Goal: Task Accomplishment & Management: Manage account settings

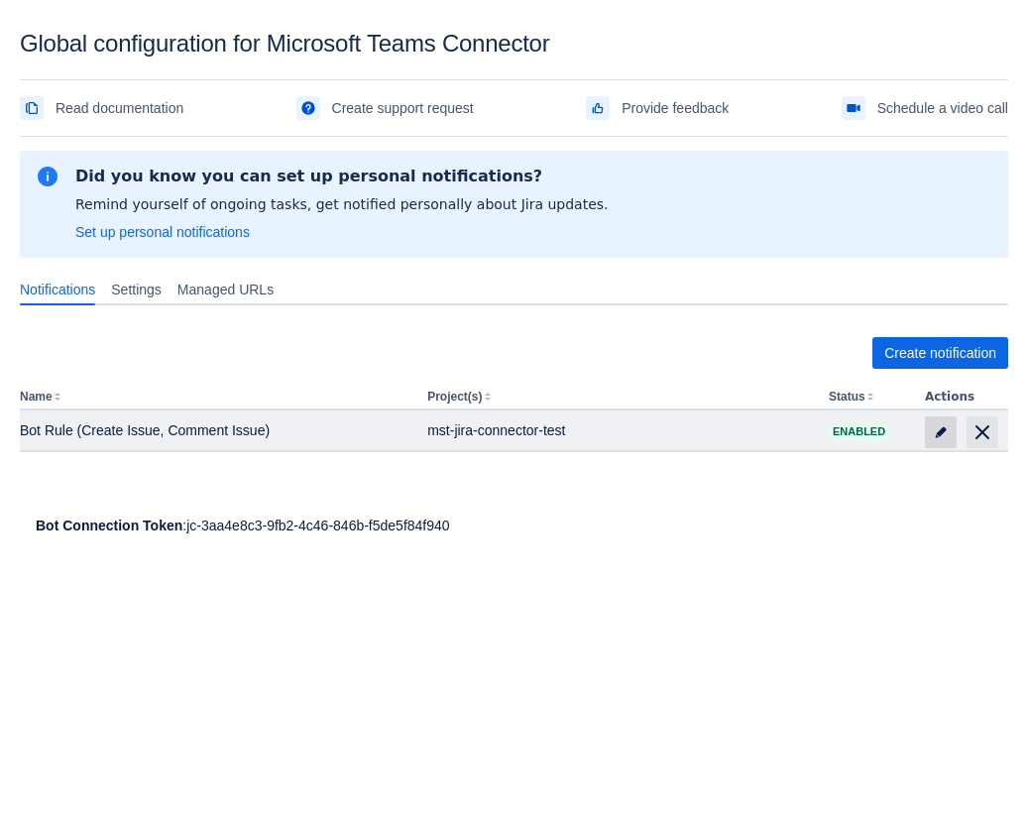
click at [927, 425] on span at bounding box center [941, 432] width 32 height 32
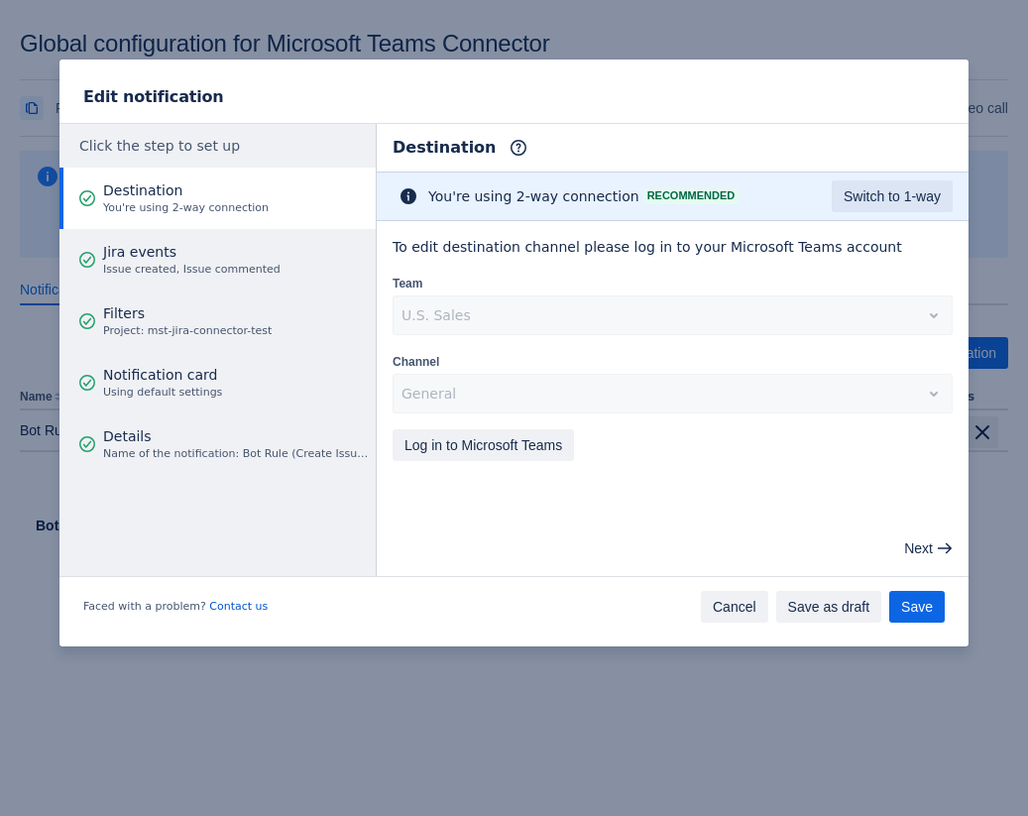
click at [743, 607] on span "Cancel" at bounding box center [735, 607] width 44 height 32
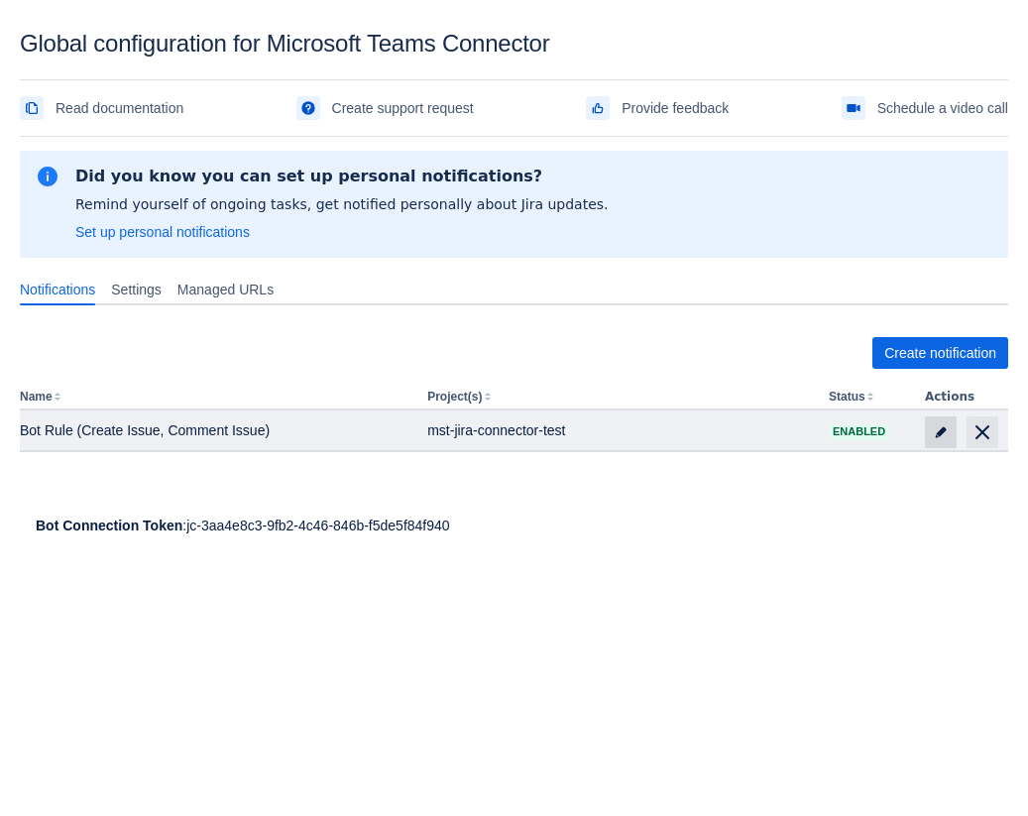
click at [934, 436] on span "edit" at bounding box center [941, 432] width 16 height 16
click at [941, 428] on span "edit" at bounding box center [941, 432] width 16 height 16
click at [937, 424] on span "edit" at bounding box center [941, 432] width 16 height 16
click at [933, 417] on span at bounding box center [941, 432] width 32 height 32
click at [940, 419] on span at bounding box center [941, 432] width 32 height 32
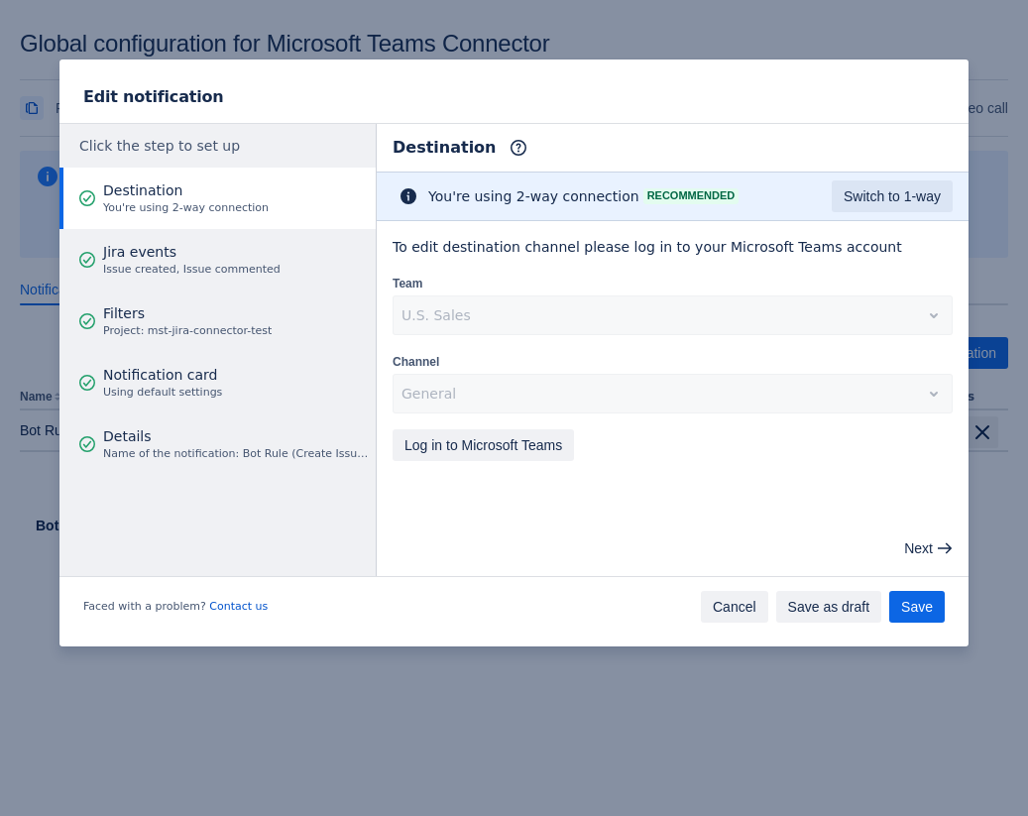
click at [748, 604] on span "Cancel" at bounding box center [735, 607] width 44 height 32
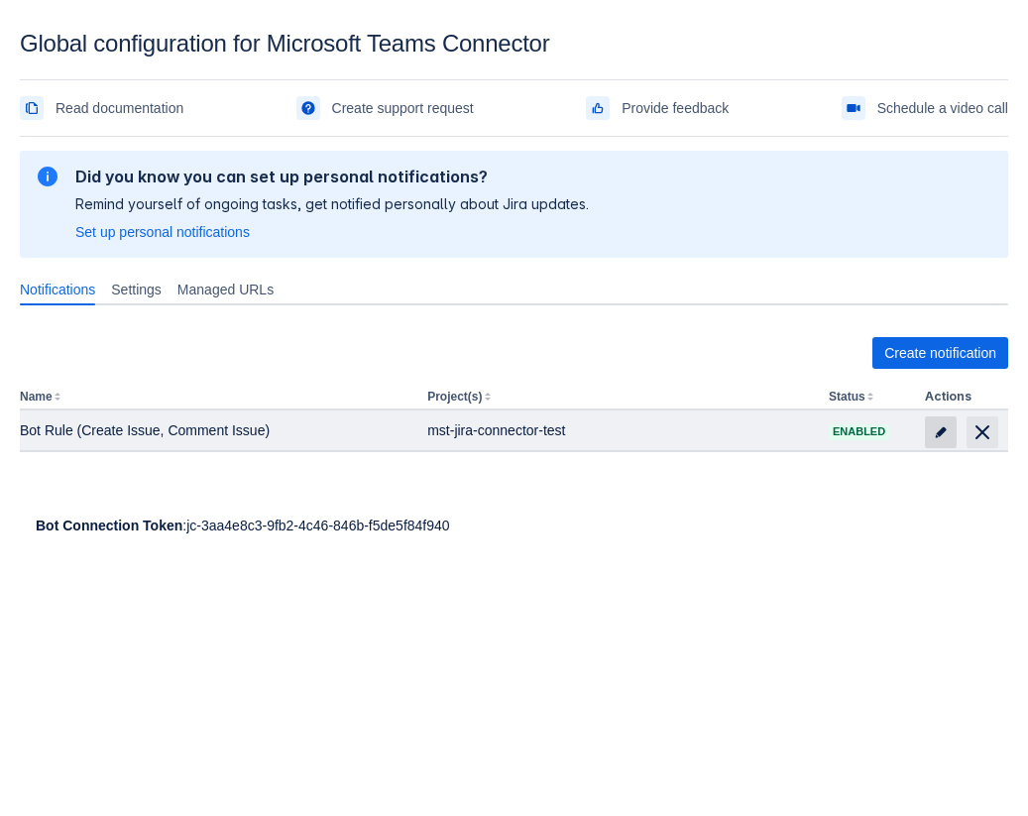
click at [936, 432] on span "edit" at bounding box center [941, 432] width 16 height 16
click at [944, 436] on span "edit" at bounding box center [941, 432] width 16 height 16
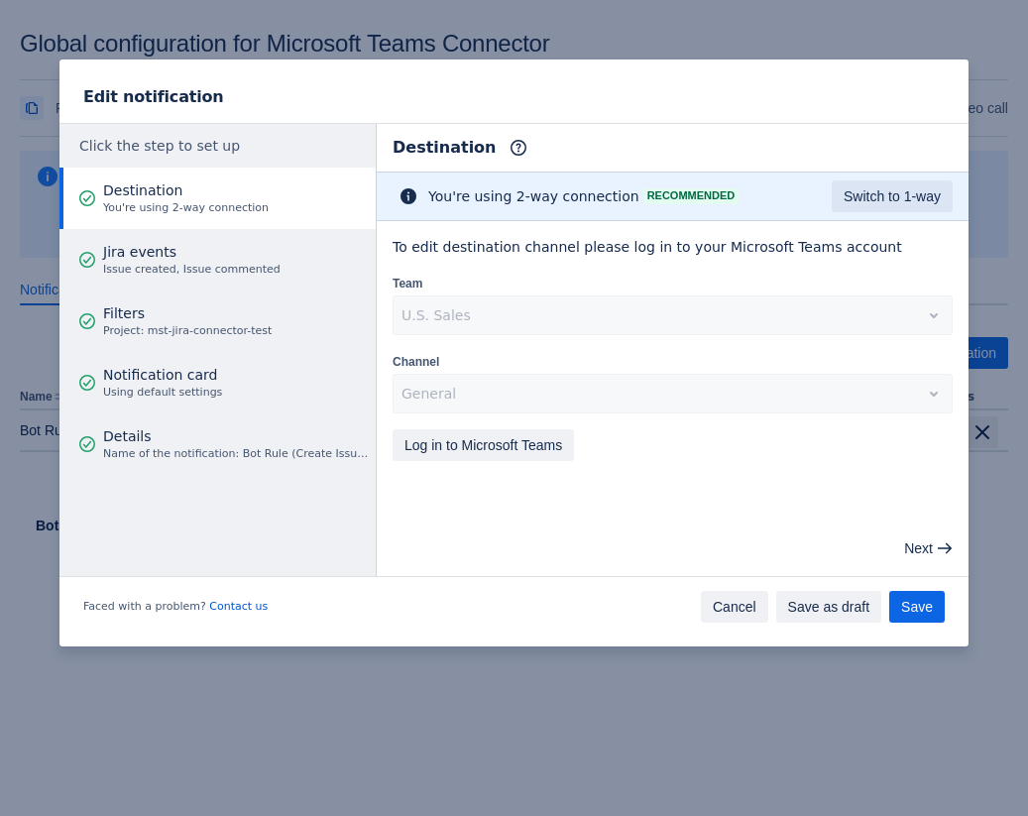
click at [732, 597] on span "Cancel" at bounding box center [735, 607] width 44 height 32
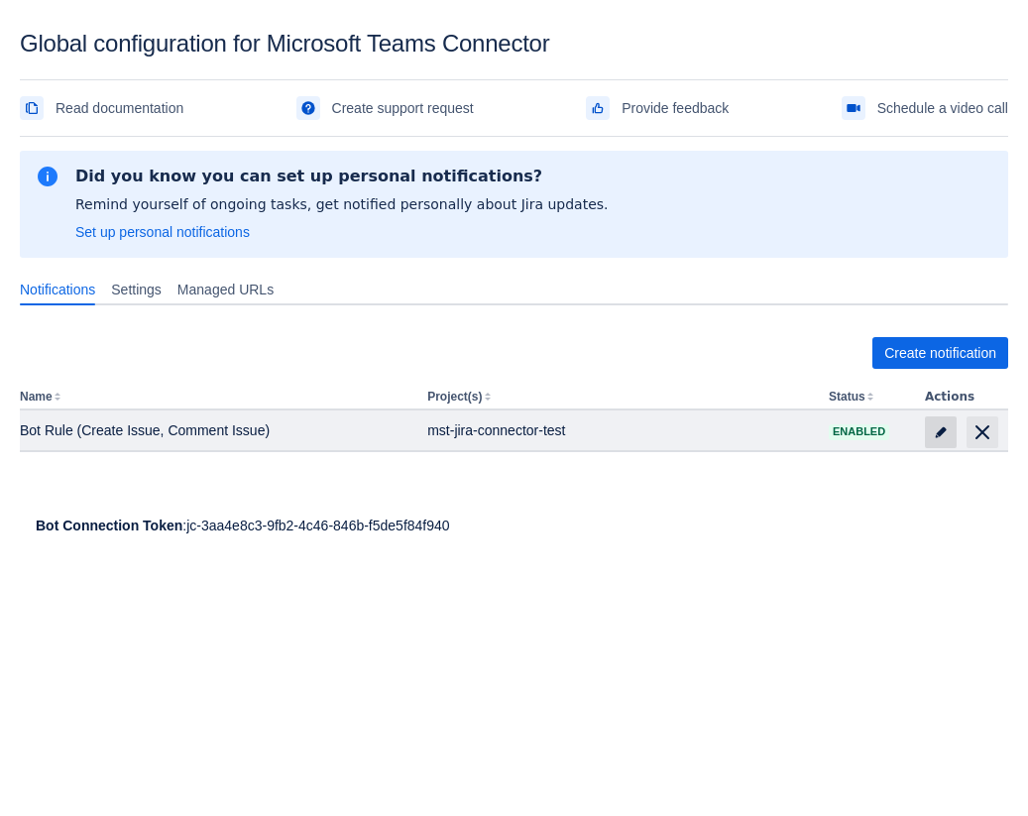
click at [947, 433] on span "edit" at bounding box center [941, 432] width 16 height 16
click at [927, 431] on span at bounding box center [941, 432] width 32 height 32
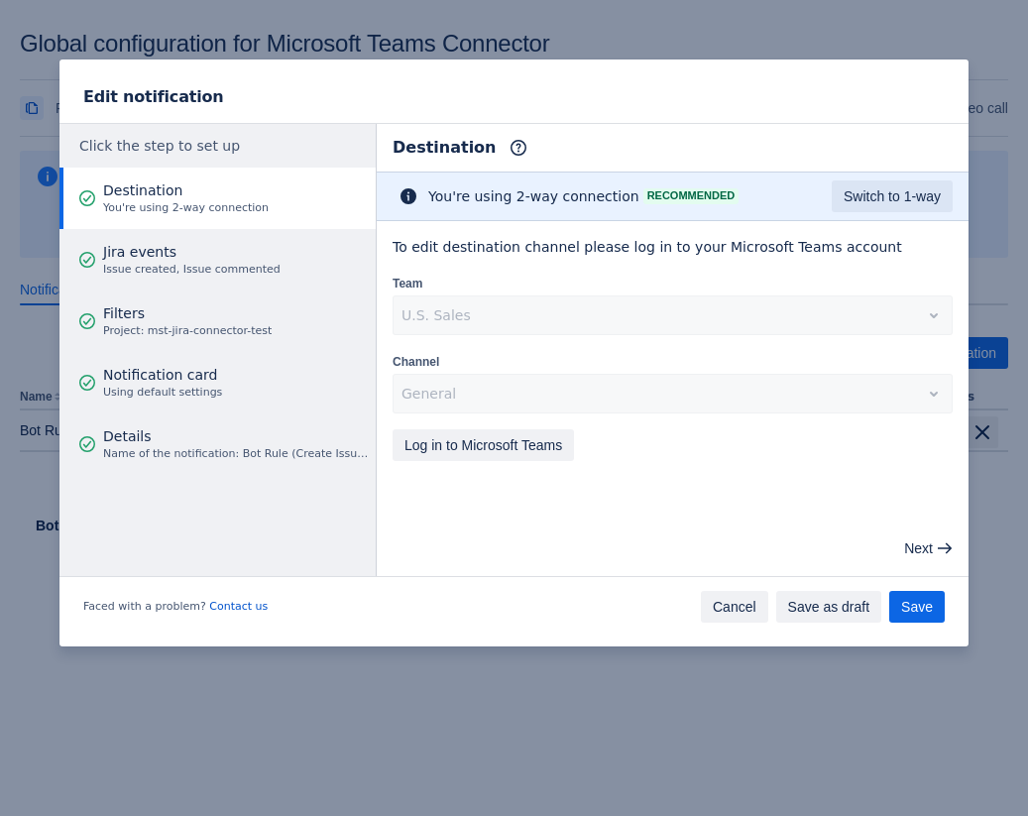
click at [733, 610] on span "Cancel" at bounding box center [735, 607] width 44 height 32
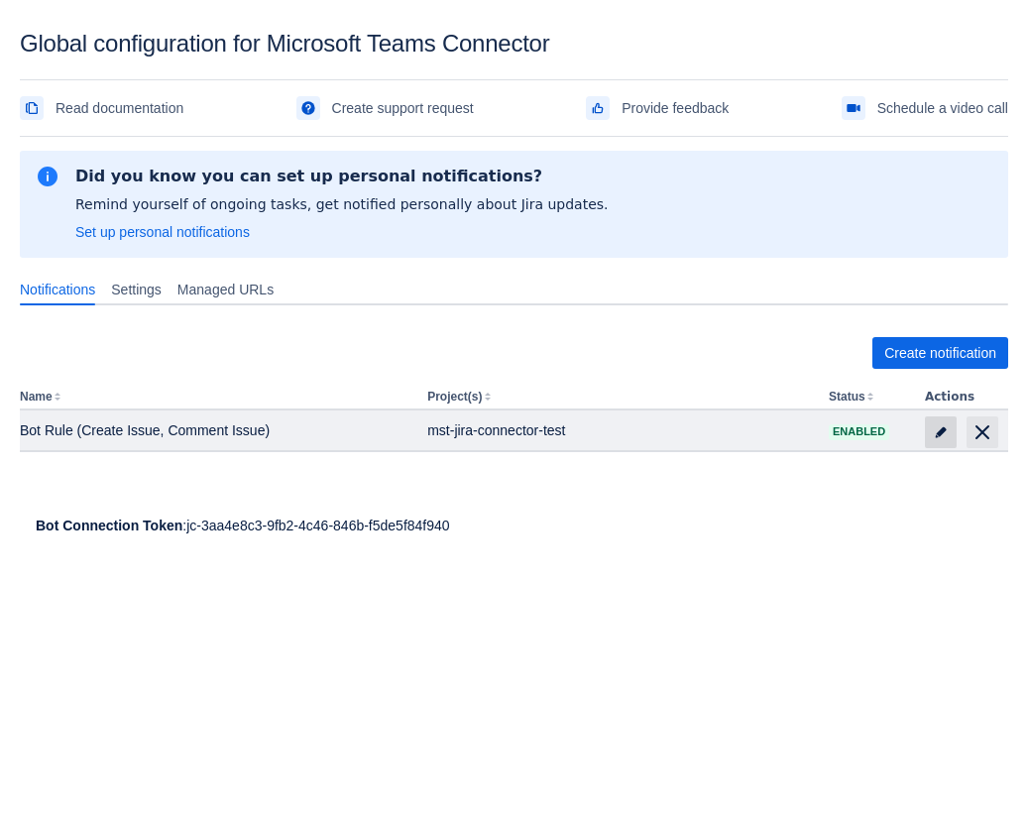
click at [934, 439] on span "edit" at bounding box center [941, 432] width 16 height 16
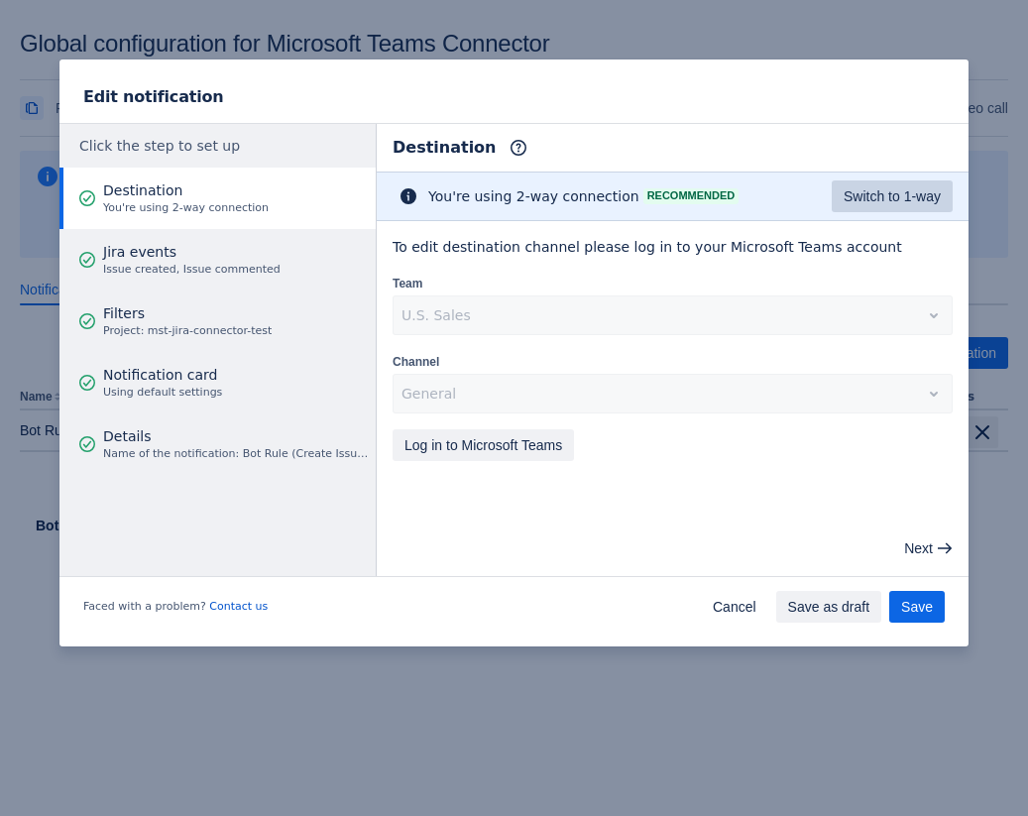
click at [884, 197] on span "Switch to 1-way" at bounding box center [892, 196] width 97 height 32
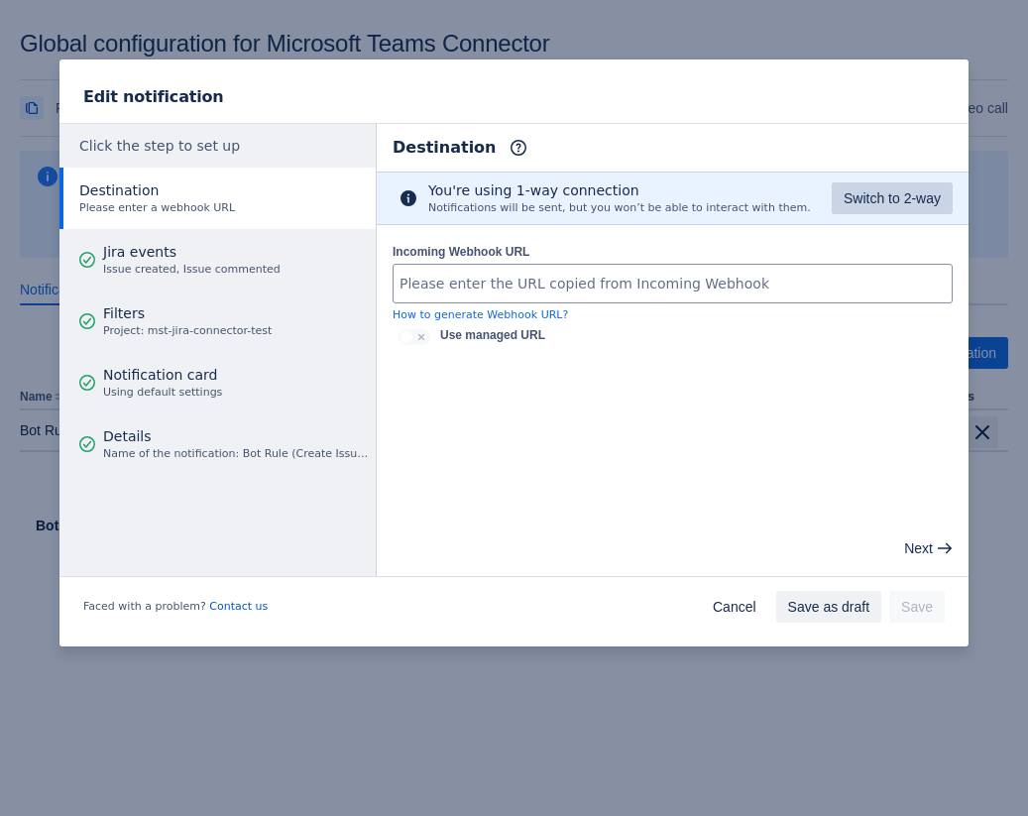
click at [884, 197] on span "Switch to 2-way" at bounding box center [892, 198] width 97 height 32
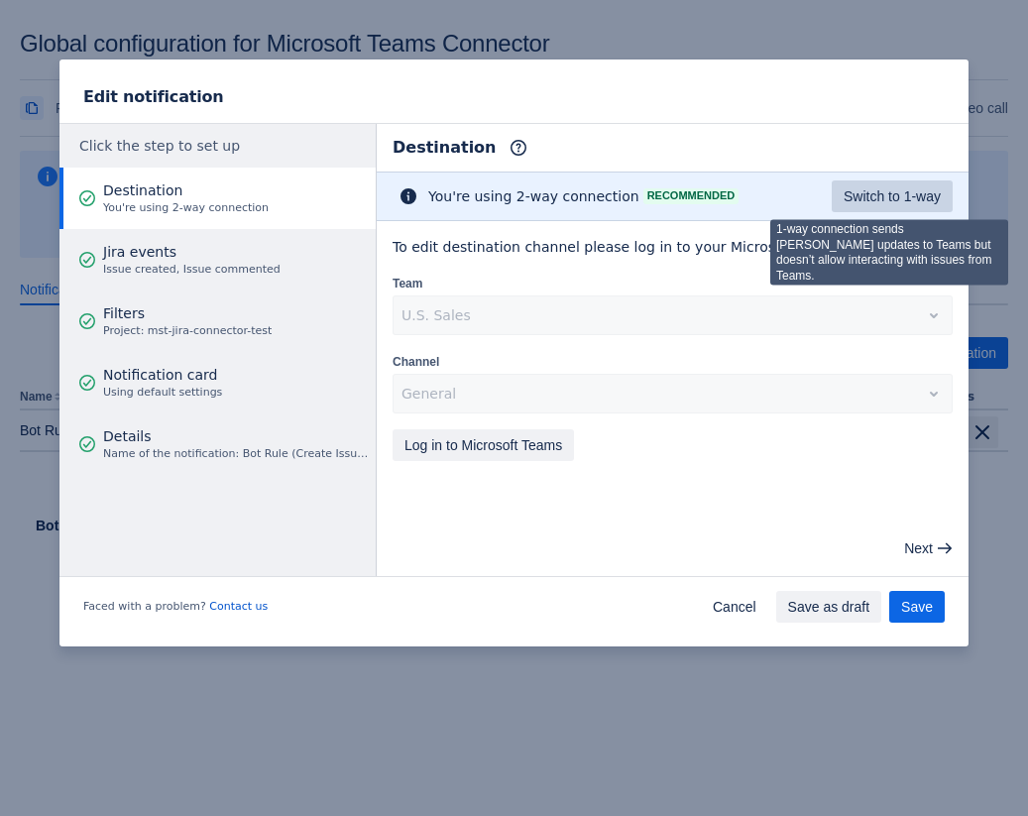
click at [884, 197] on span "Switch to 1-way" at bounding box center [892, 196] width 97 height 32
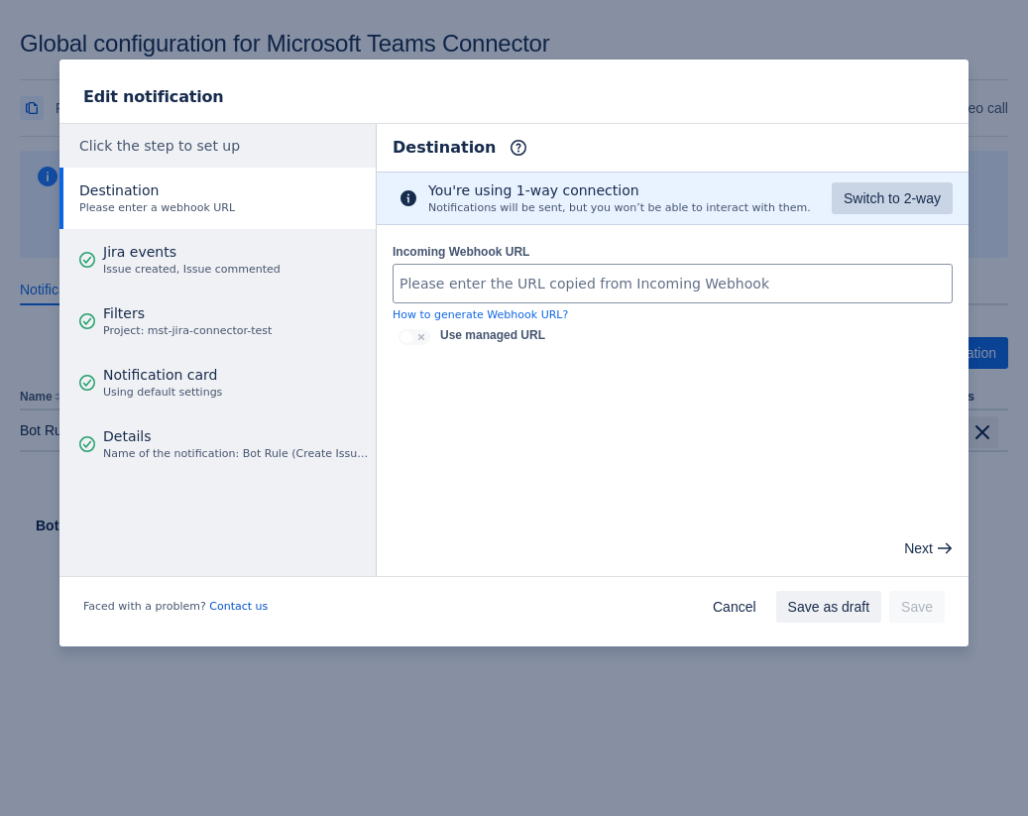
click at [884, 197] on span "Switch to 2-way" at bounding box center [892, 198] width 97 height 32
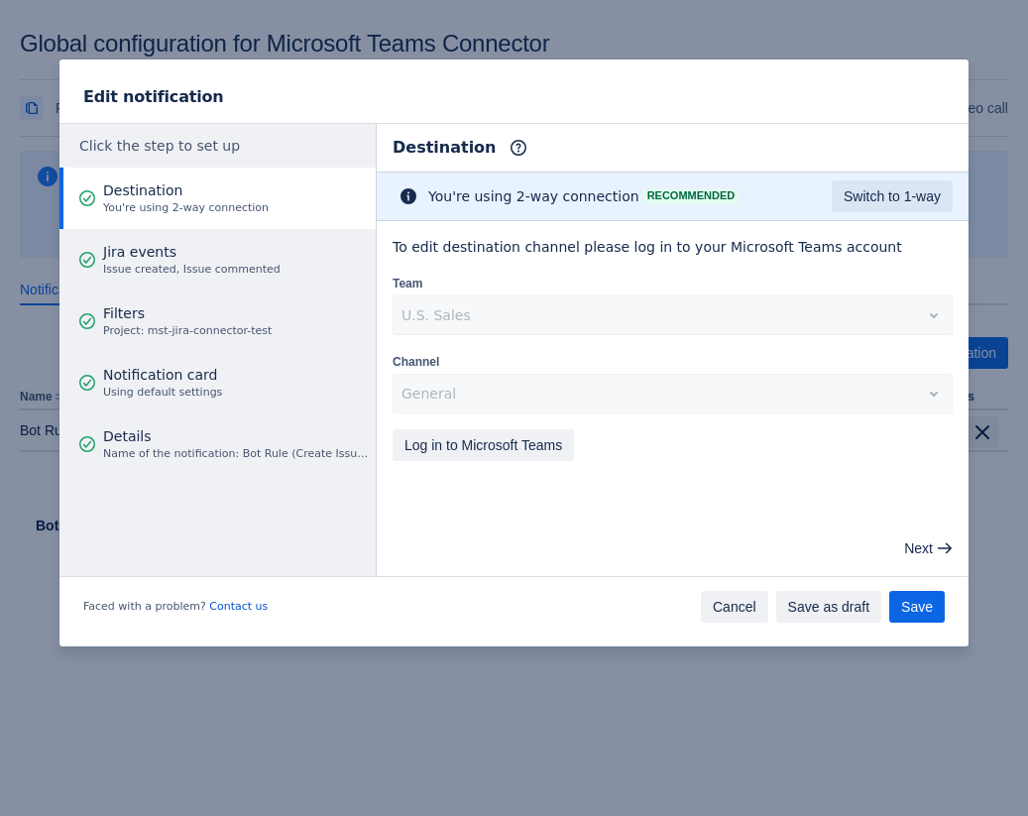
click at [732, 610] on span "Cancel" at bounding box center [735, 607] width 44 height 32
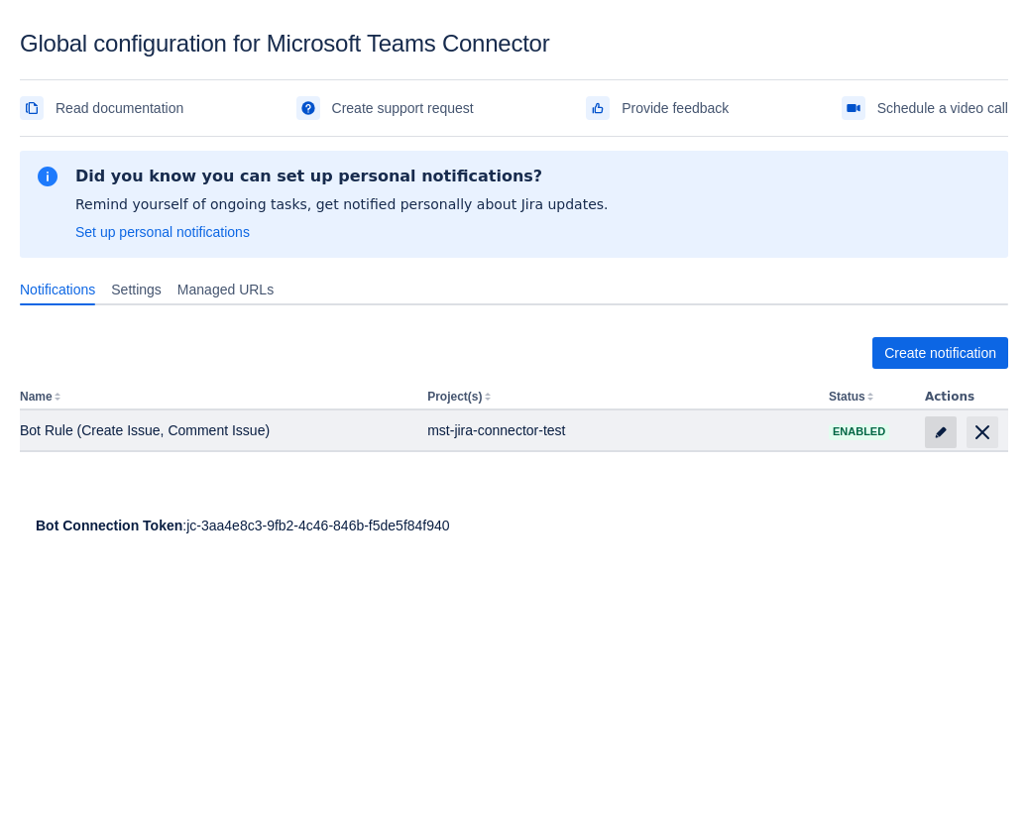
click at [928, 425] on span at bounding box center [941, 432] width 32 height 32
click at [949, 434] on span at bounding box center [941, 432] width 32 height 32
click at [933, 433] on span "edit" at bounding box center [941, 432] width 16 height 16
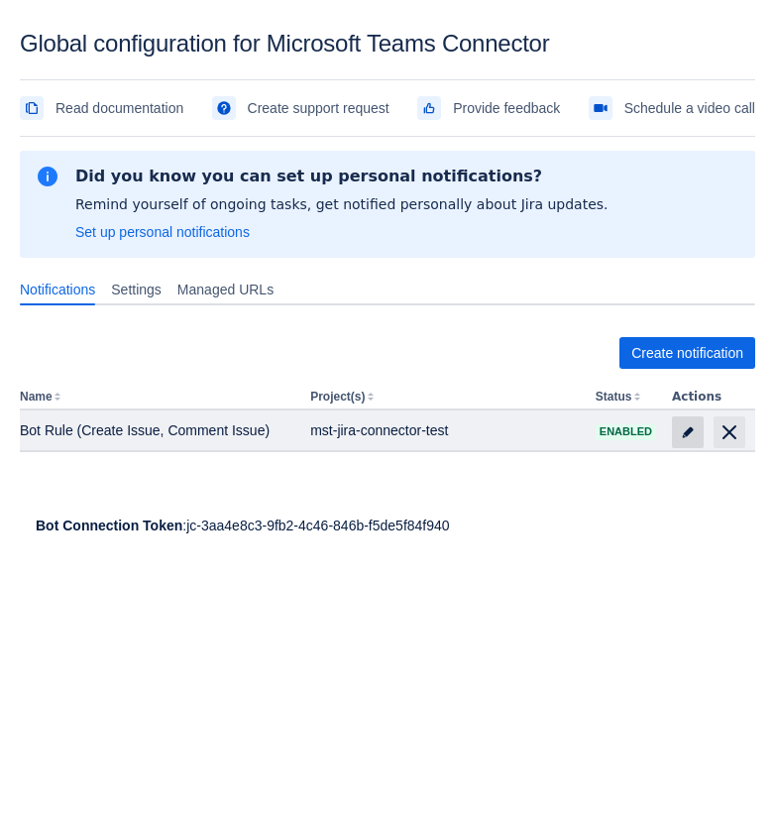
click at [678, 433] on span at bounding box center [688, 432] width 32 height 32
click at [683, 427] on span "edit" at bounding box center [688, 432] width 16 height 16
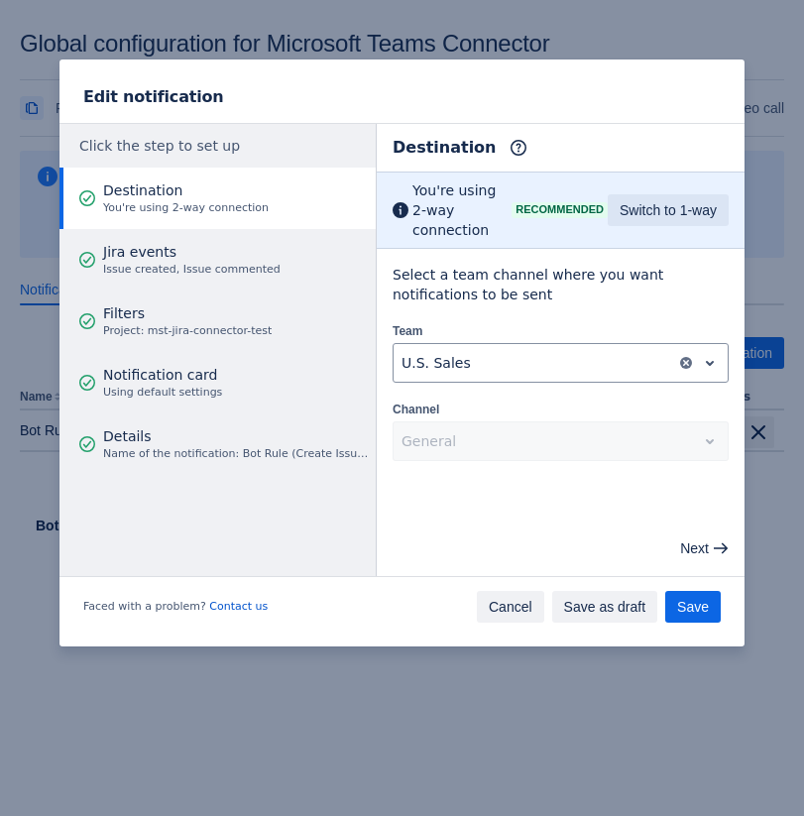
click at [489, 608] on span "Cancel" at bounding box center [511, 607] width 44 height 32
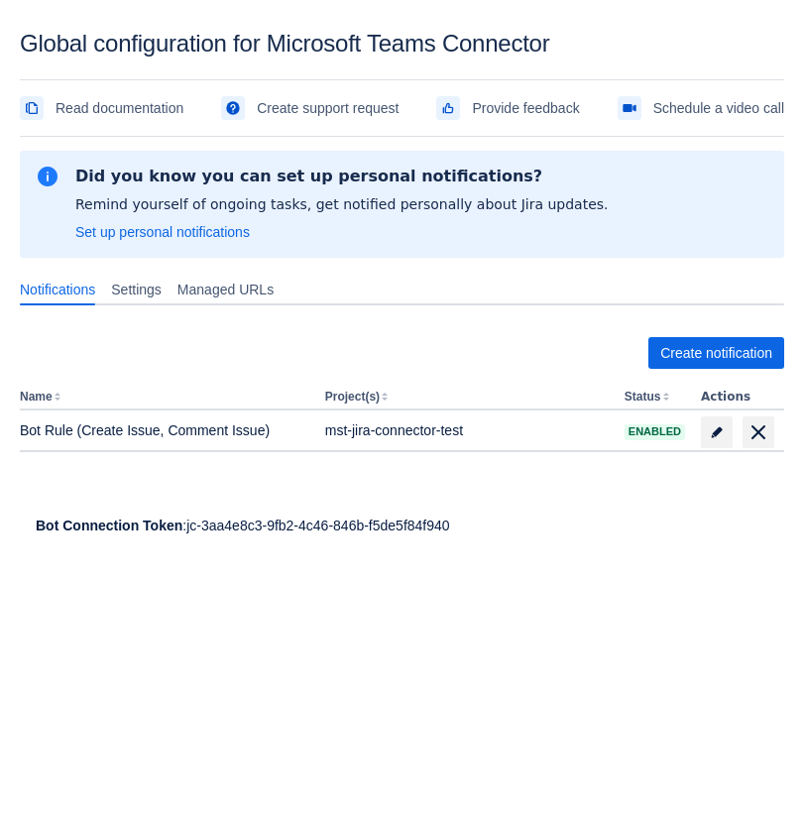
click at [492, 633] on body "Global configuration for Microsoft Teams Connector Read documentation Create su…" at bounding box center [402, 438] width 804 height 816
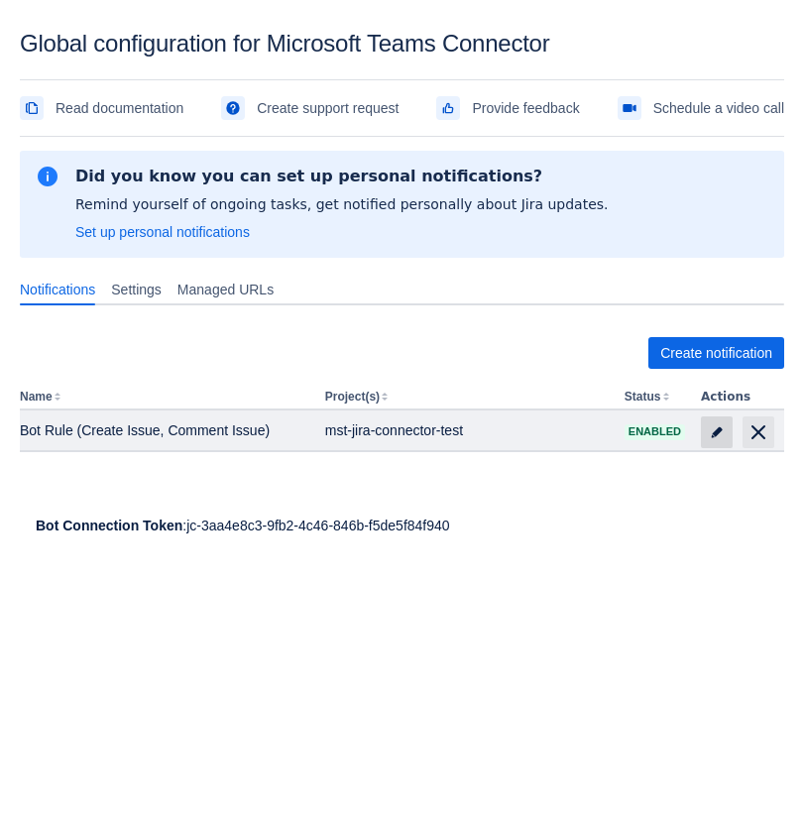
click at [720, 430] on span "edit" at bounding box center [717, 432] width 16 height 16
click at [707, 431] on span at bounding box center [717, 432] width 32 height 32
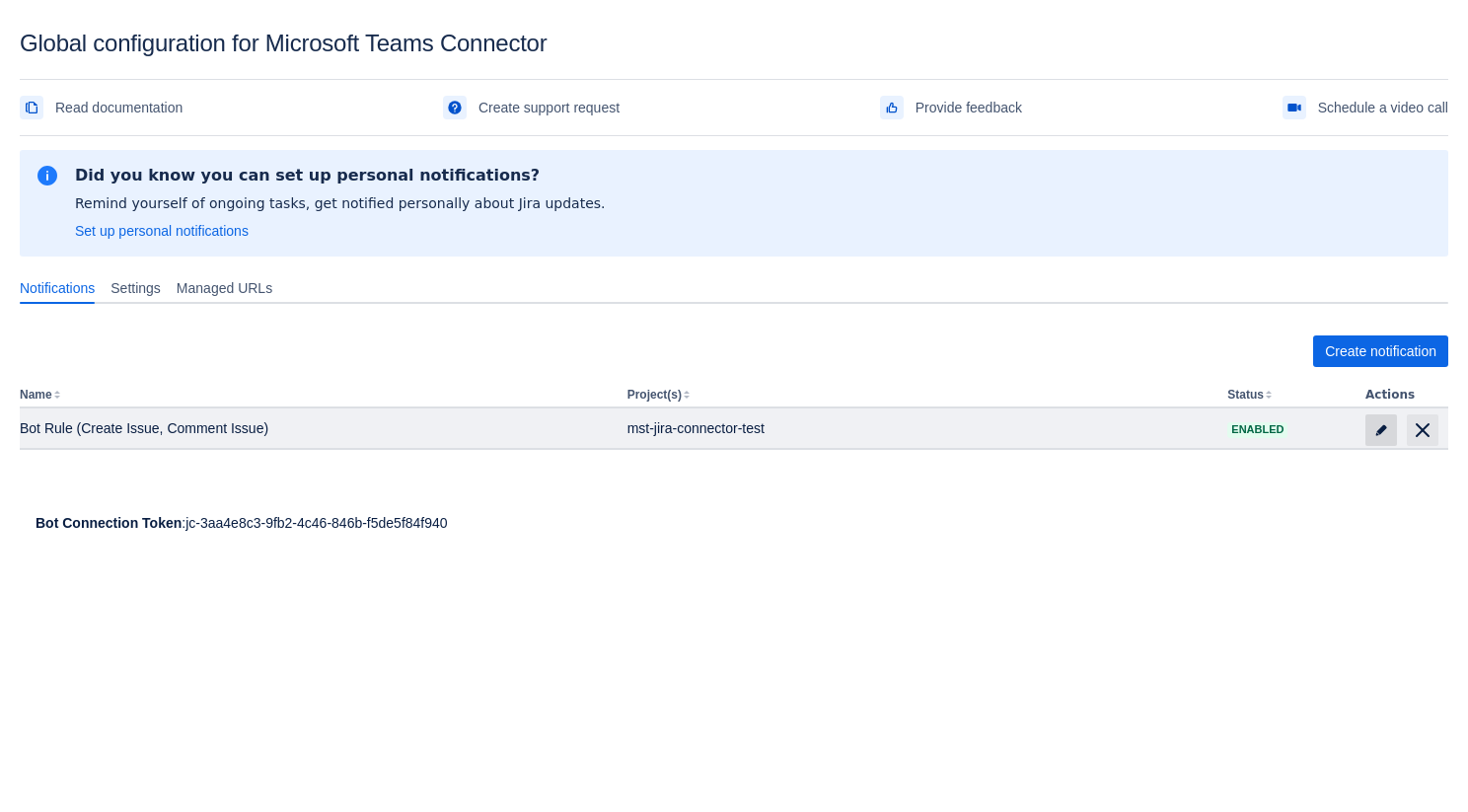
click at [1372, 424] on span at bounding box center [1381, 430] width 32 height 32
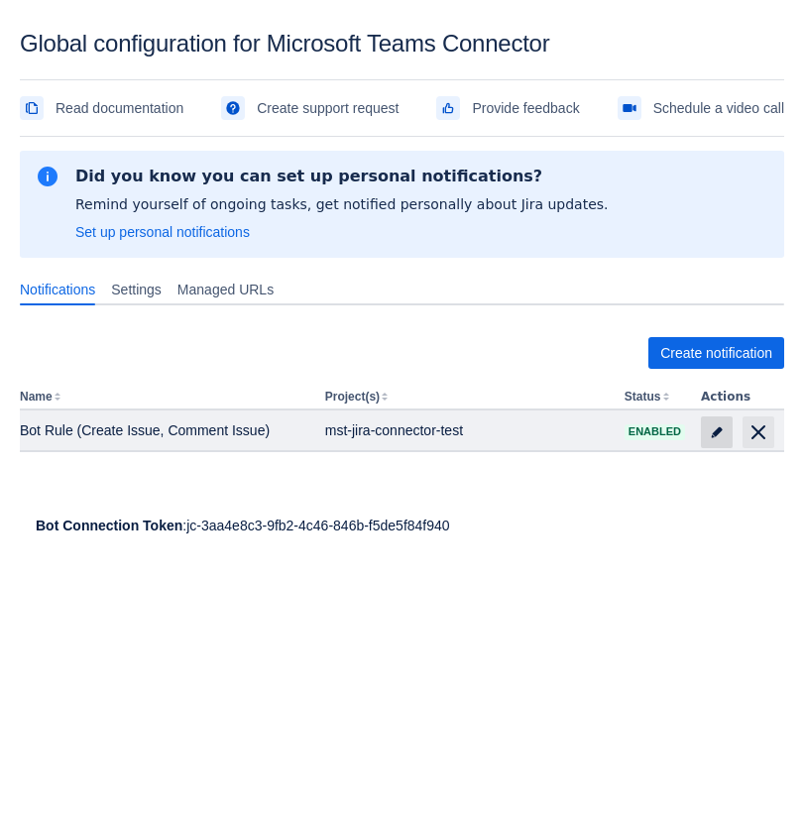
click at [713, 425] on span "edit" at bounding box center [717, 432] width 16 height 16
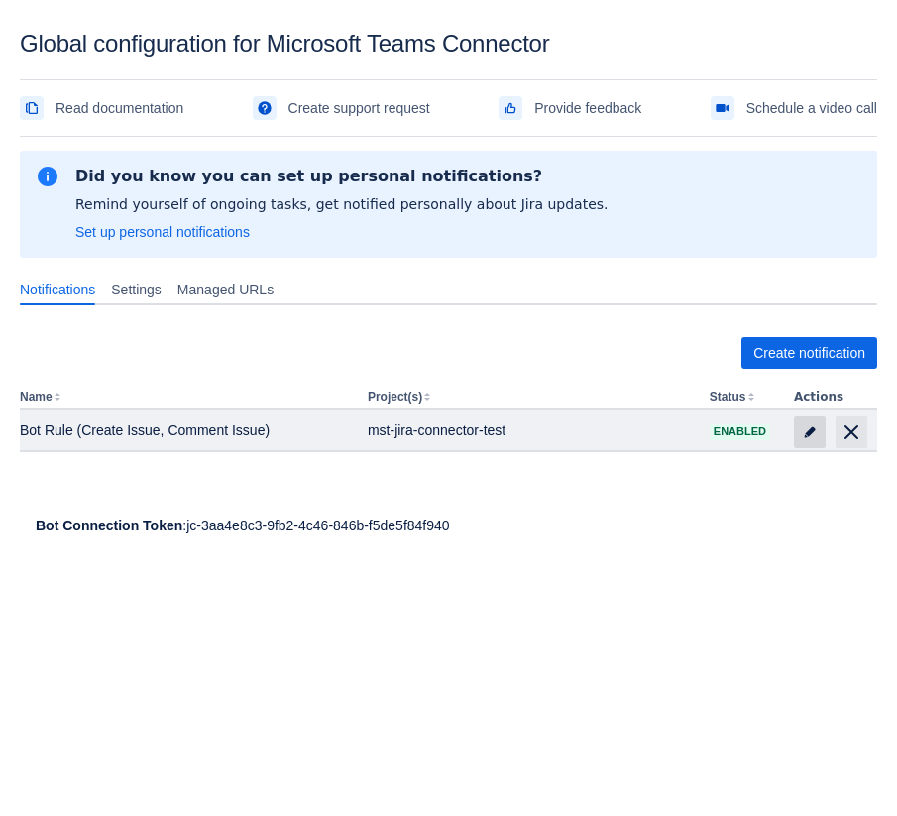
click at [799, 436] on span at bounding box center [810, 432] width 32 height 32
click at [812, 433] on span "edit" at bounding box center [810, 432] width 16 height 16
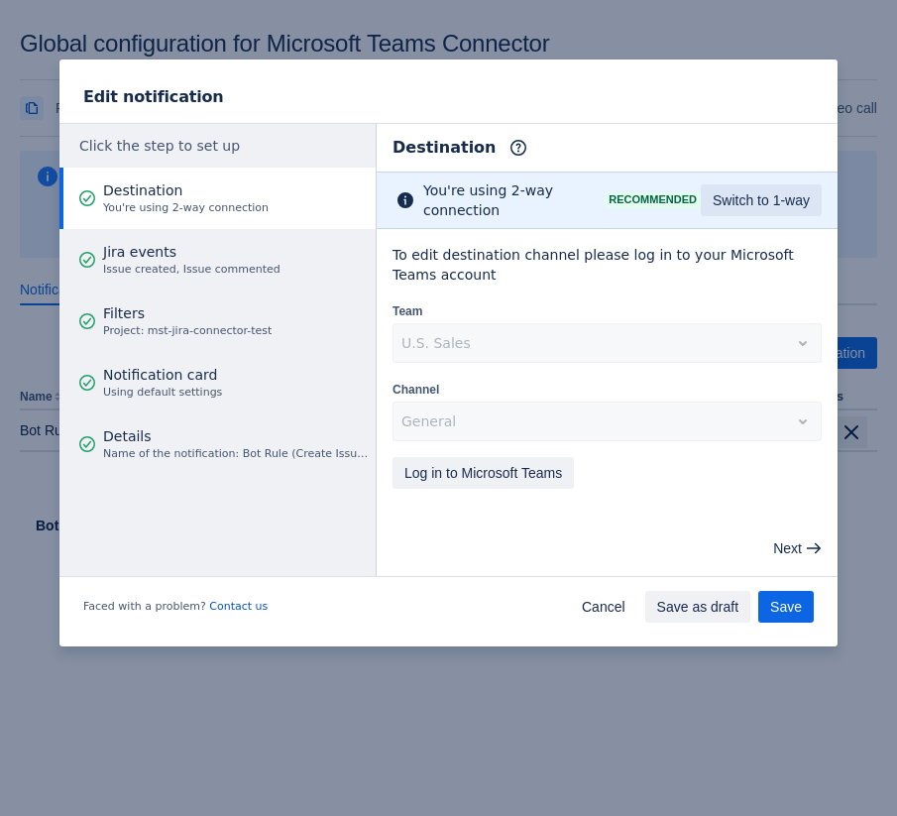
click at [613, 622] on div "Faced with a problem? Contact us Cancel Save as draft Save" at bounding box center [448, 610] width 778 height 71
click at [604, 608] on span "Cancel" at bounding box center [604, 607] width 44 height 32
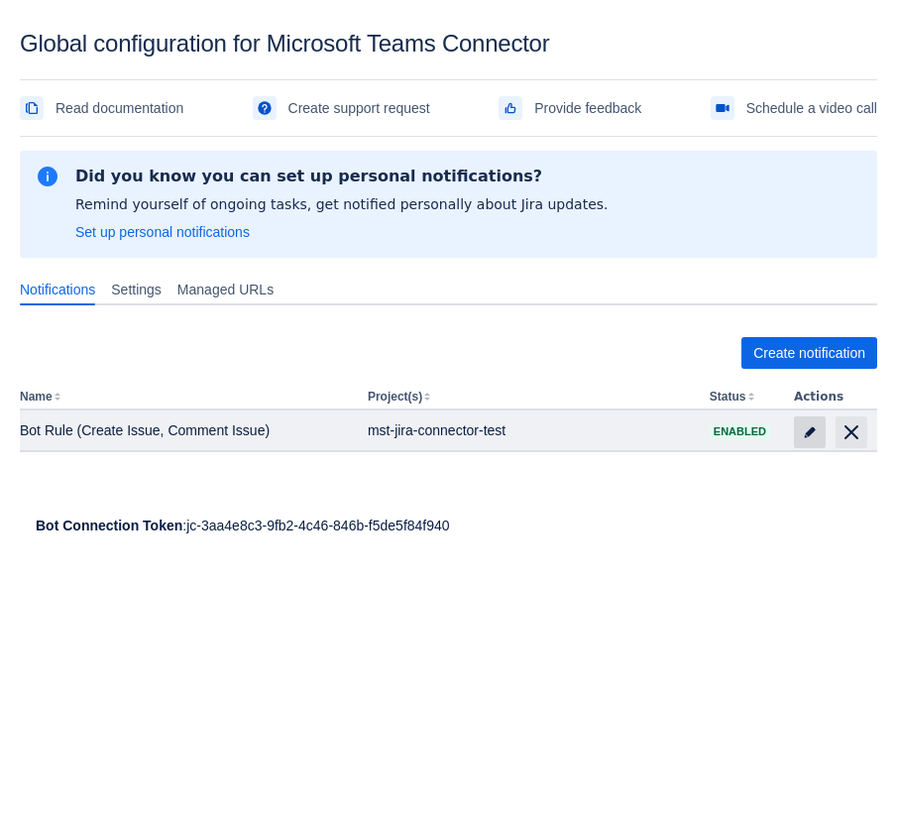
click at [805, 431] on span "edit" at bounding box center [810, 432] width 16 height 16
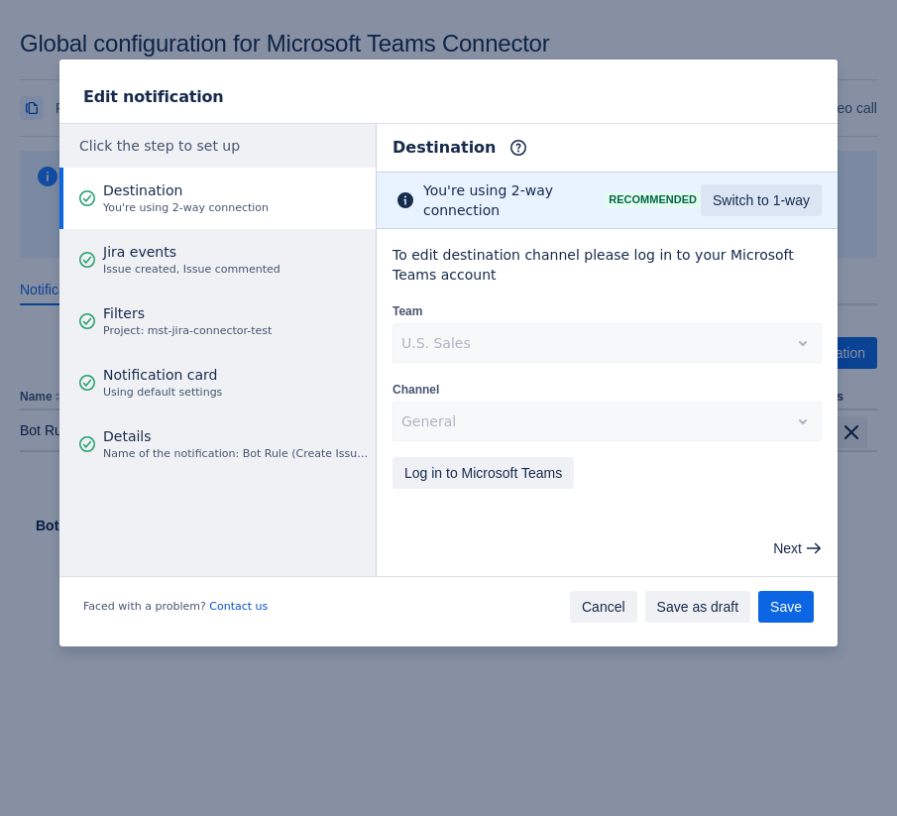
click at [599, 603] on span "Cancel" at bounding box center [604, 607] width 44 height 32
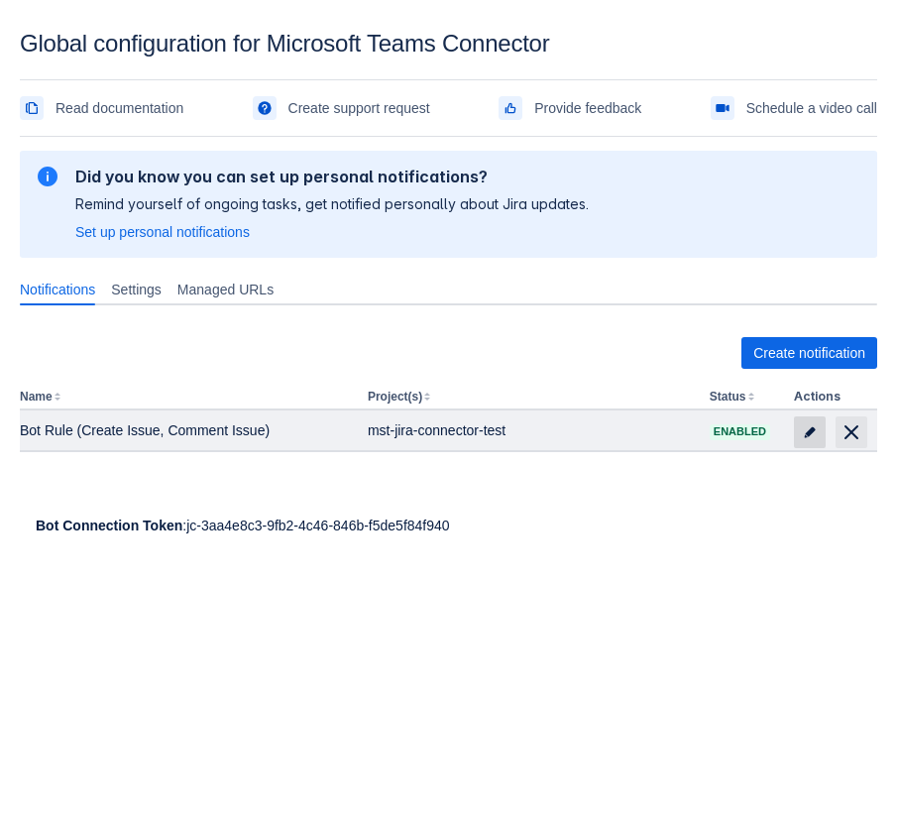
click at [806, 441] on span at bounding box center [810, 432] width 32 height 32
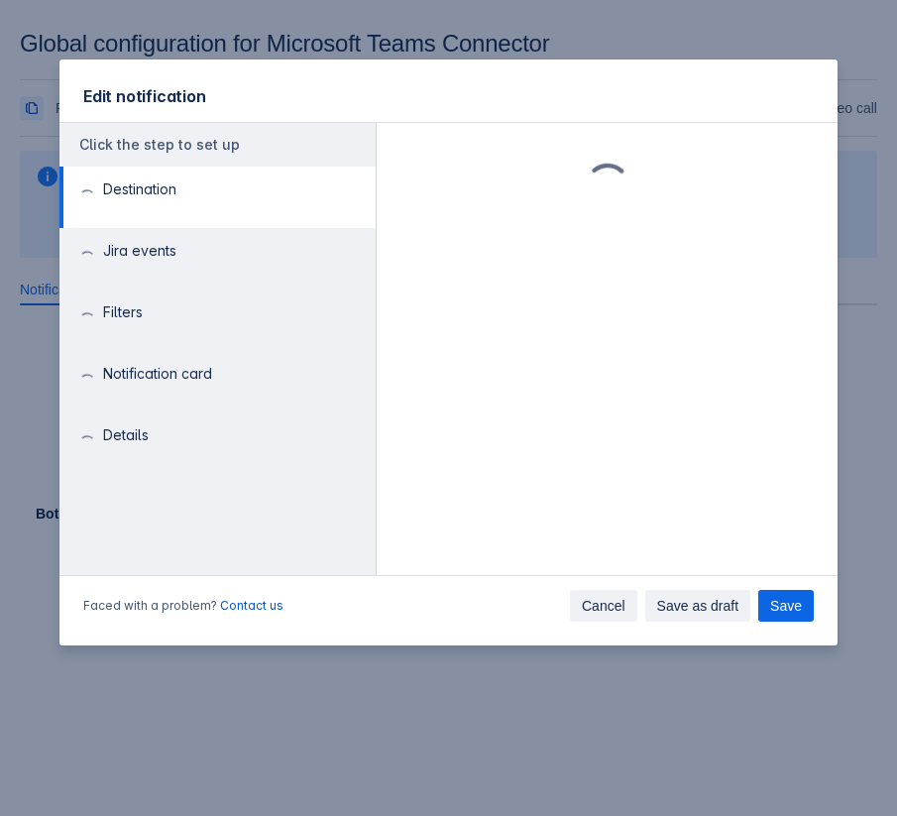
click at [589, 610] on span "Cancel" at bounding box center [604, 606] width 44 height 32
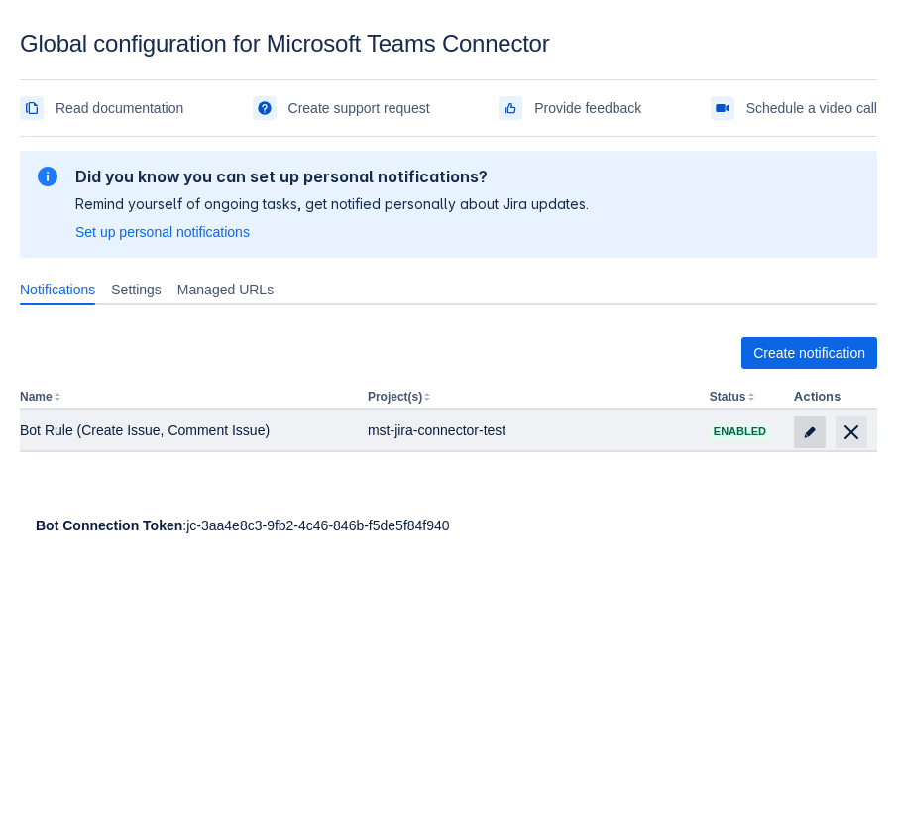
click at [795, 435] on span at bounding box center [810, 432] width 32 height 32
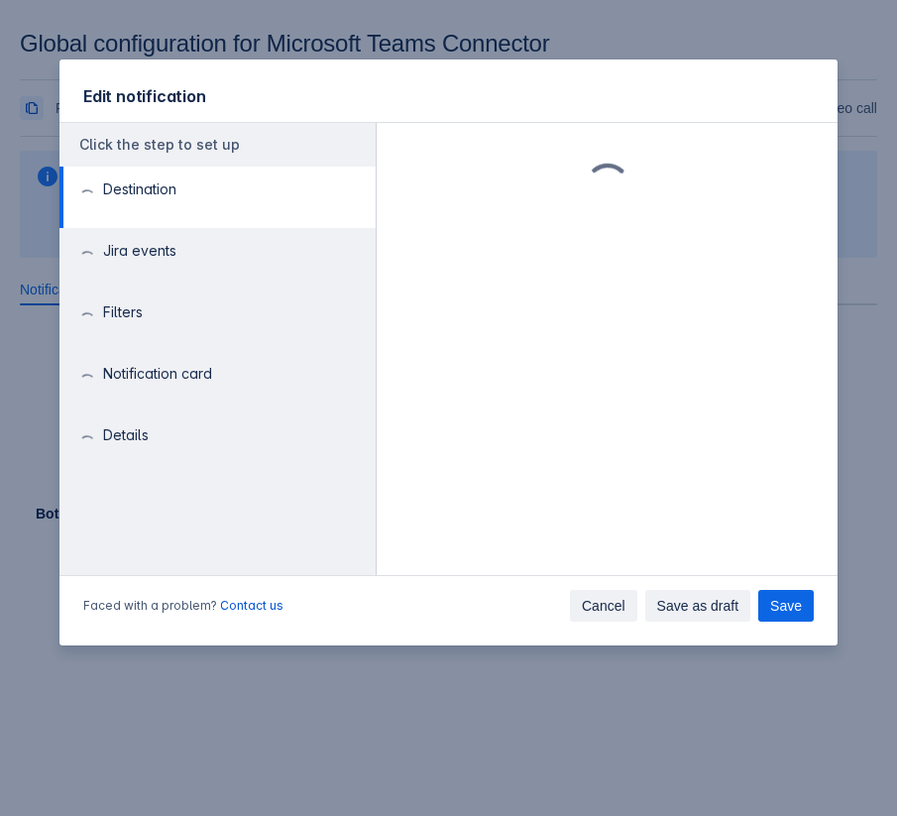
click at [599, 592] on span "Cancel" at bounding box center [604, 606] width 44 height 32
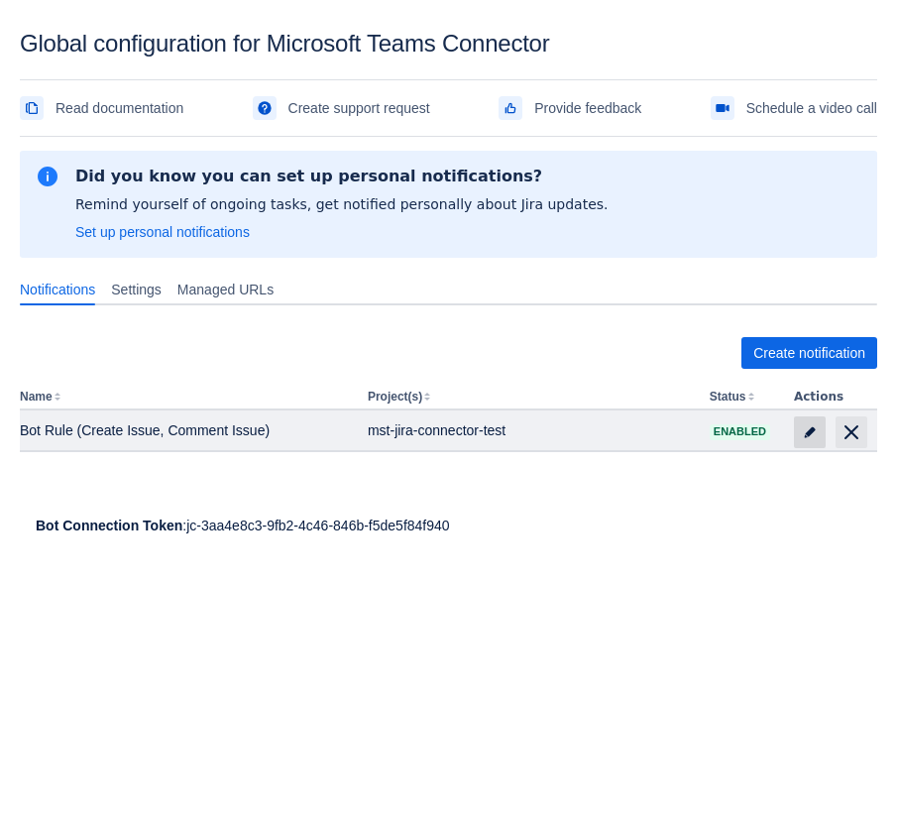
click at [819, 432] on span at bounding box center [810, 432] width 32 height 32
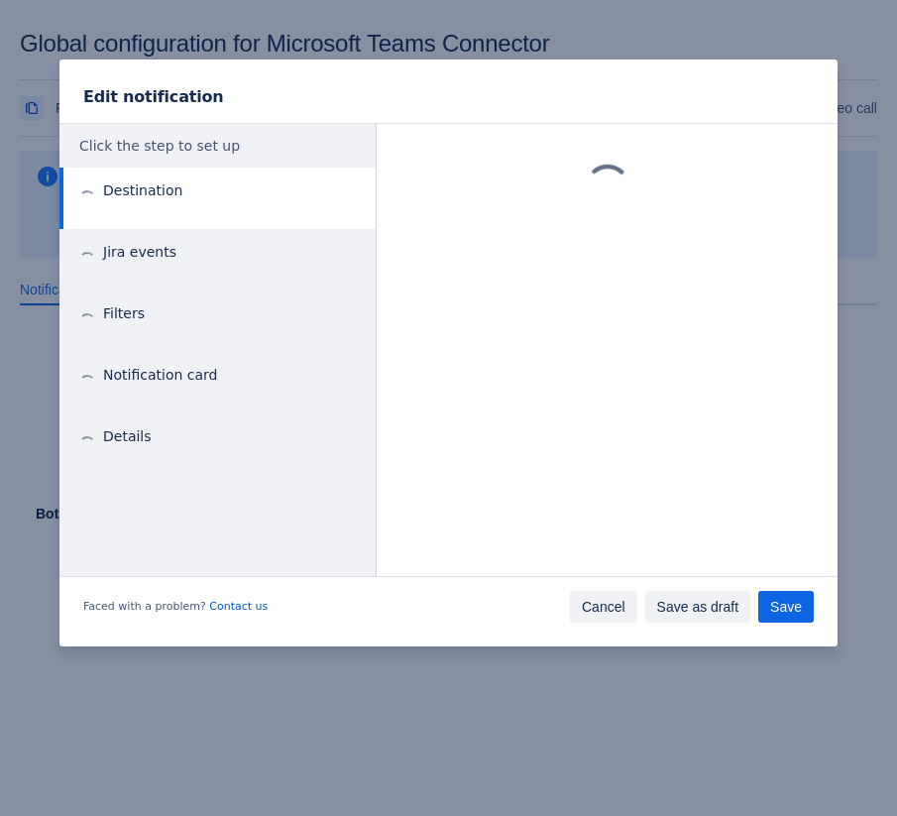
click at [600, 606] on span "Cancel" at bounding box center [604, 607] width 44 height 32
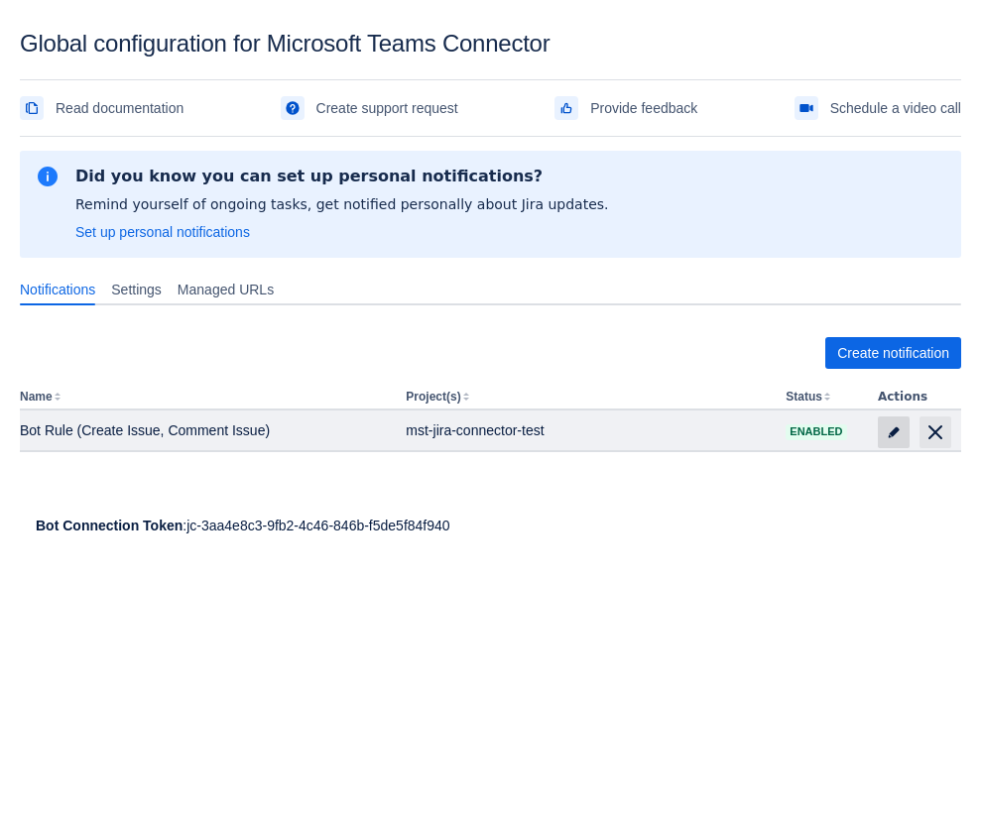
click at [889, 439] on span "edit" at bounding box center [893, 432] width 16 height 16
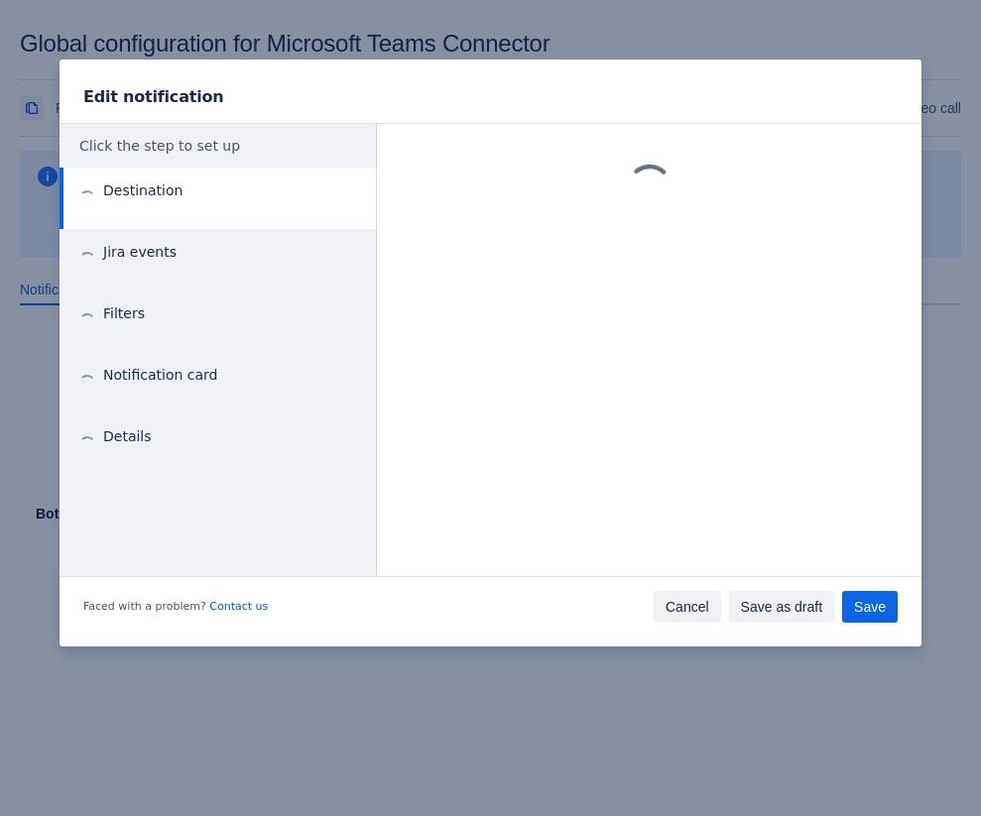
click at [670, 617] on span "Cancel" at bounding box center [687, 607] width 44 height 32
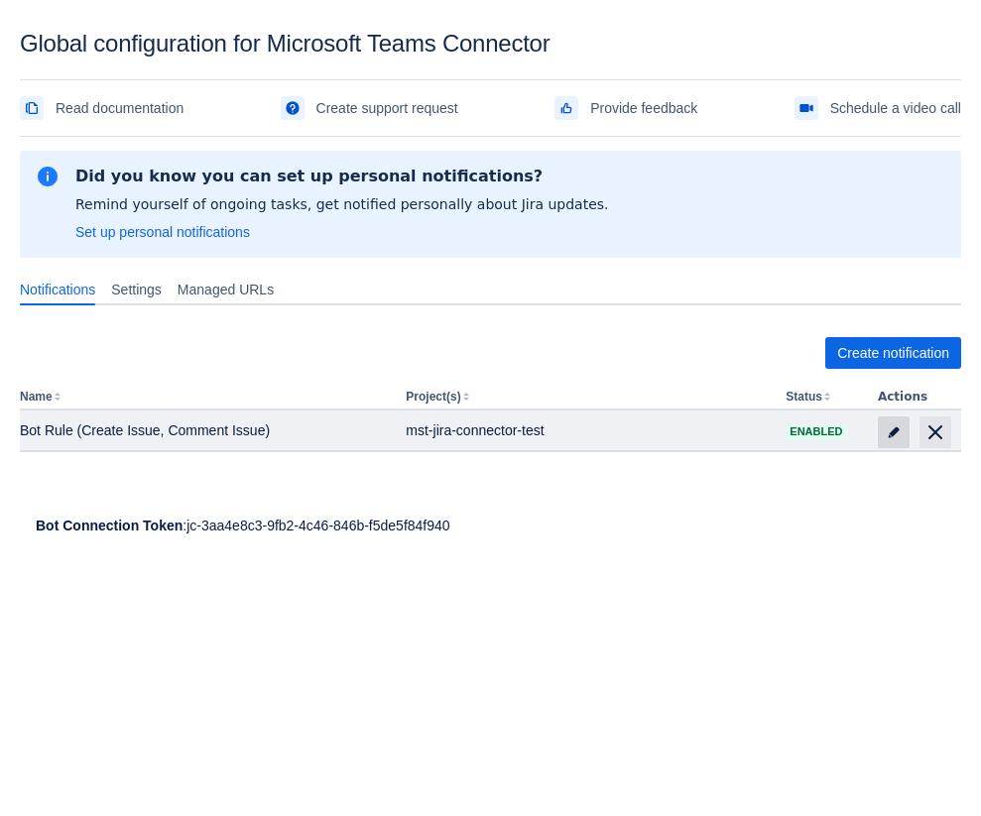
click at [888, 426] on span "edit" at bounding box center [893, 432] width 16 height 16
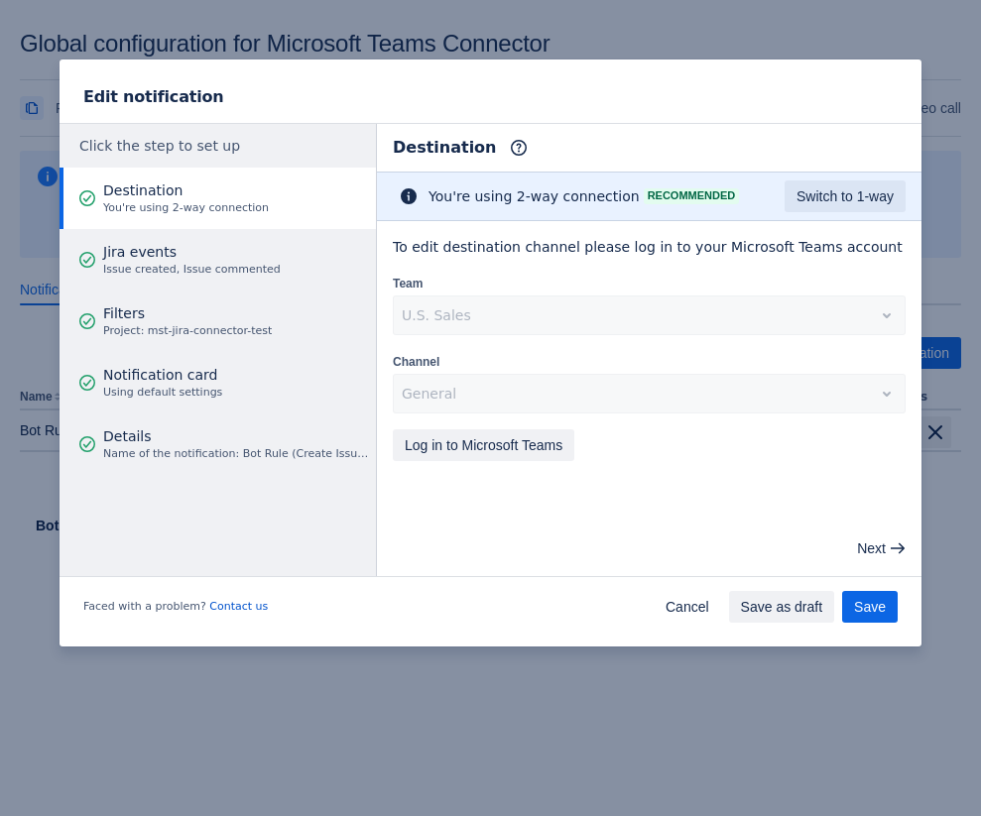
click at [603, 583] on div "Faced with a problem? Contact us Cancel Save as draft Save" at bounding box center [490, 610] width 862 height 71
click at [693, 604] on span "Cancel" at bounding box center [687, 607] width 44 height 32
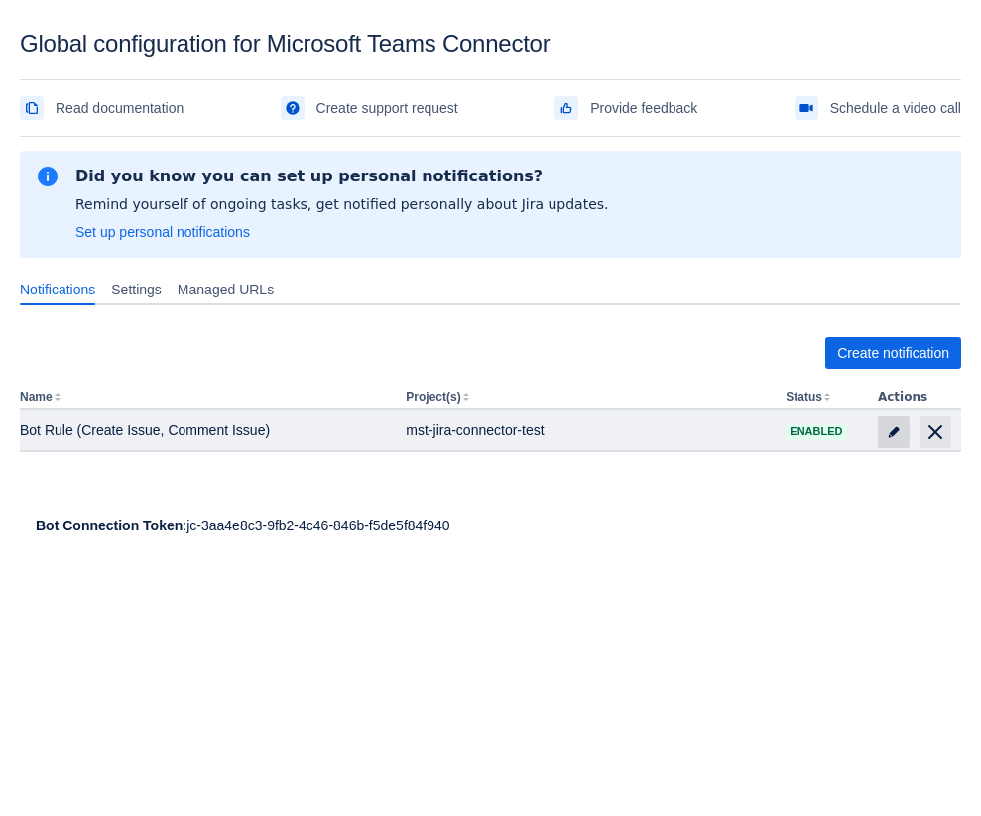
click at [891, 420] on span at bounding box center [893, 432] width 32 height 32
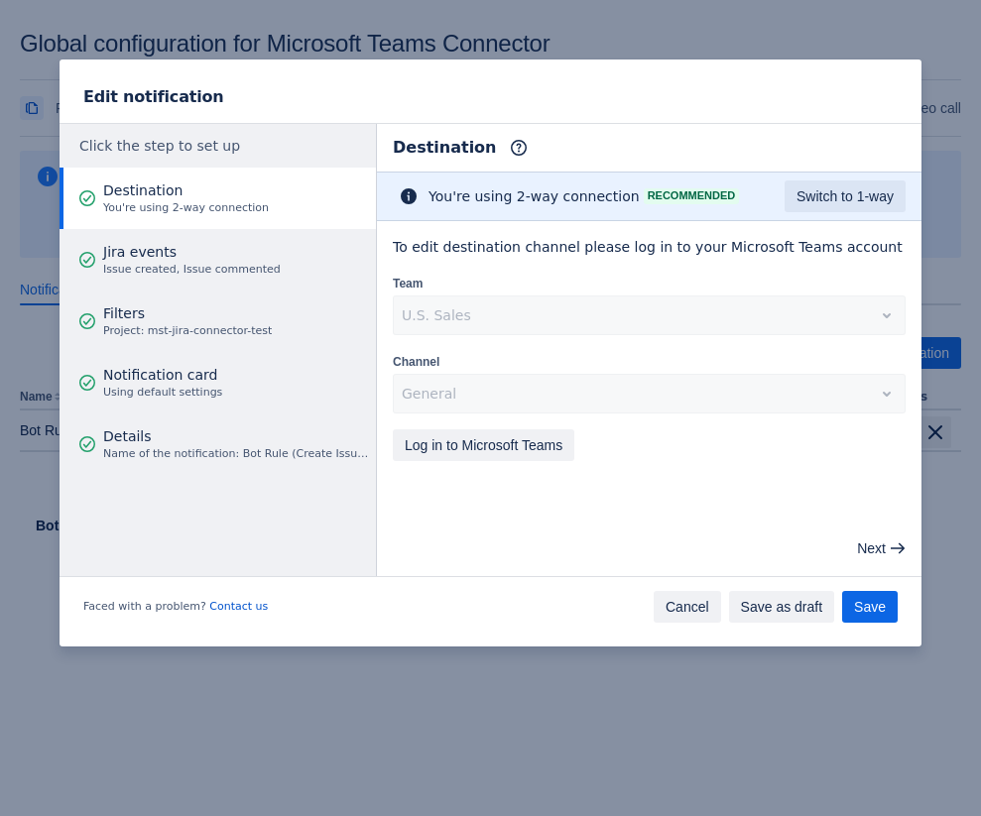
click at [703, 605] on span "Cancel" at bounding box center [687, 607] width 44 height 32
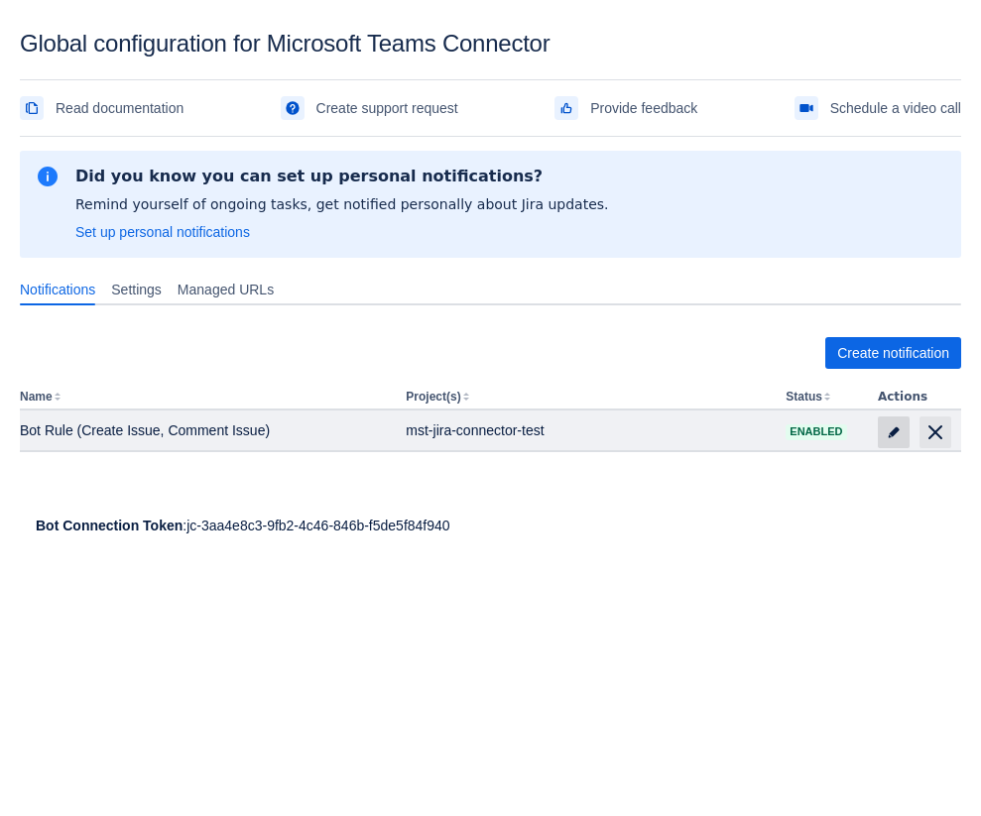
click at [877, 435] on span at bounding box center [893, 432] width 32 height 32
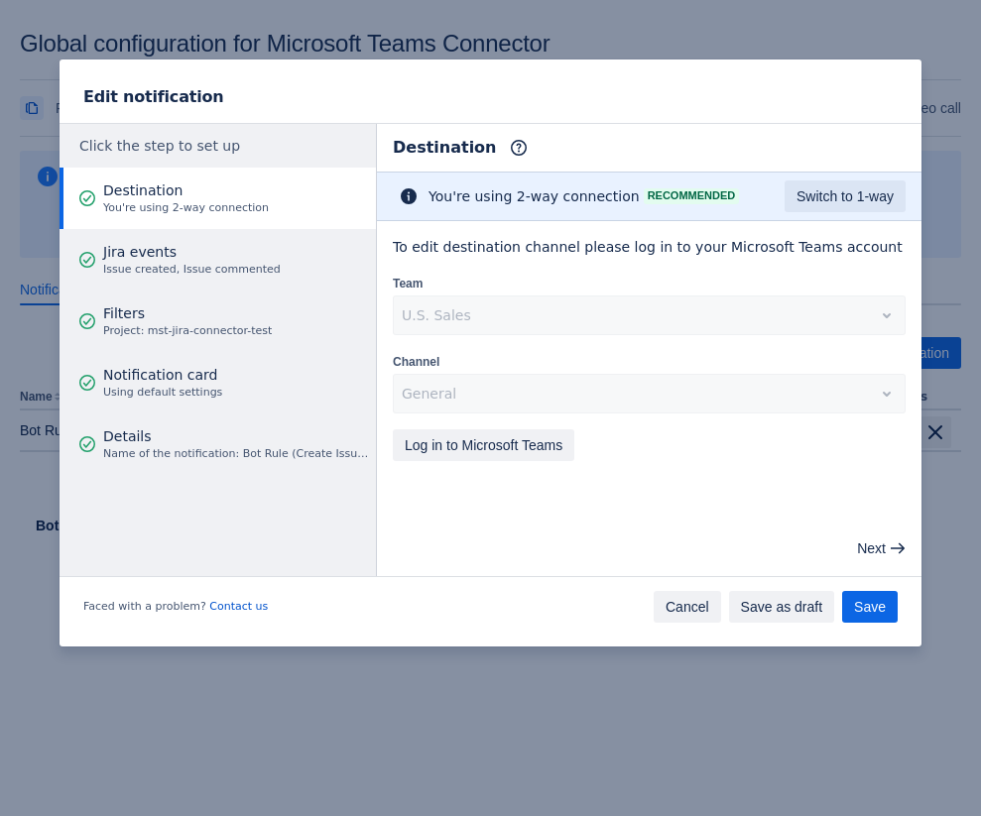
click at [681, 612] on span "Cancel" at bounding box center [687, 607] width 44 height 32
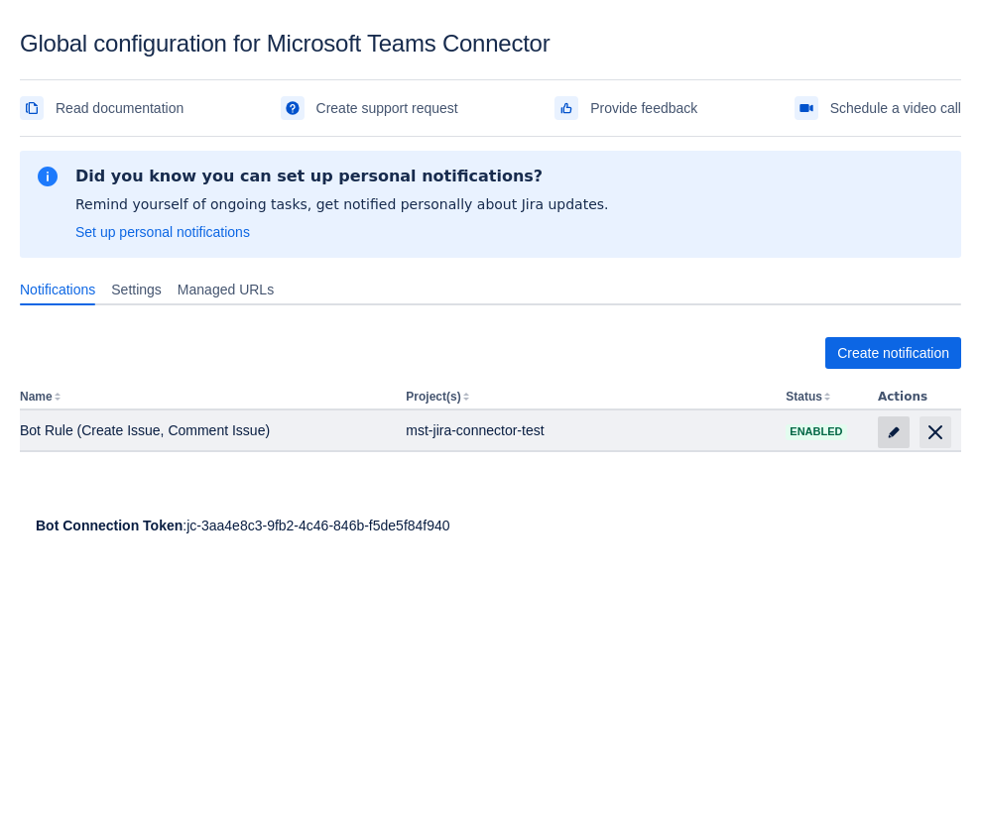
click at [903, 432] on span at bounding box center [893, 432] width 32 height 32
click at [894, 438] on span "edit" at bounding box center [893, 432] width 16 height 16
click at [893, 436] on span "edit" at bounding box center [893, 432] width 16 height 16
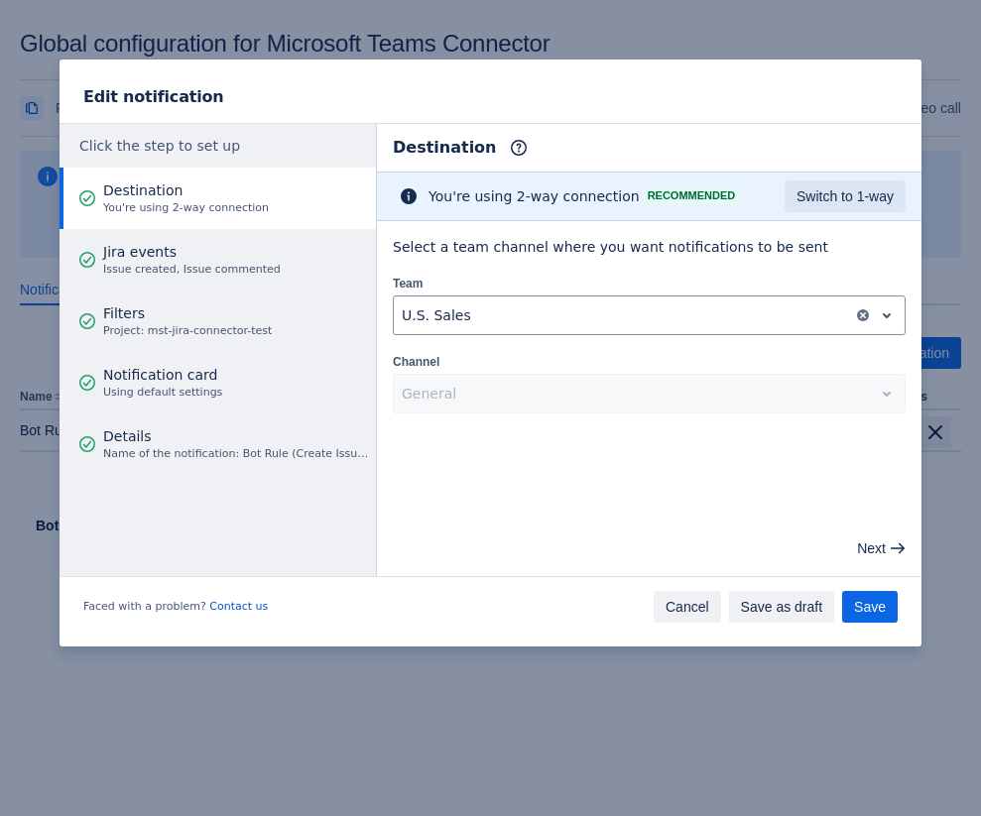
click at [676, 618] on span "Cancel" at bounding box center [687, 607] width 44 height 32
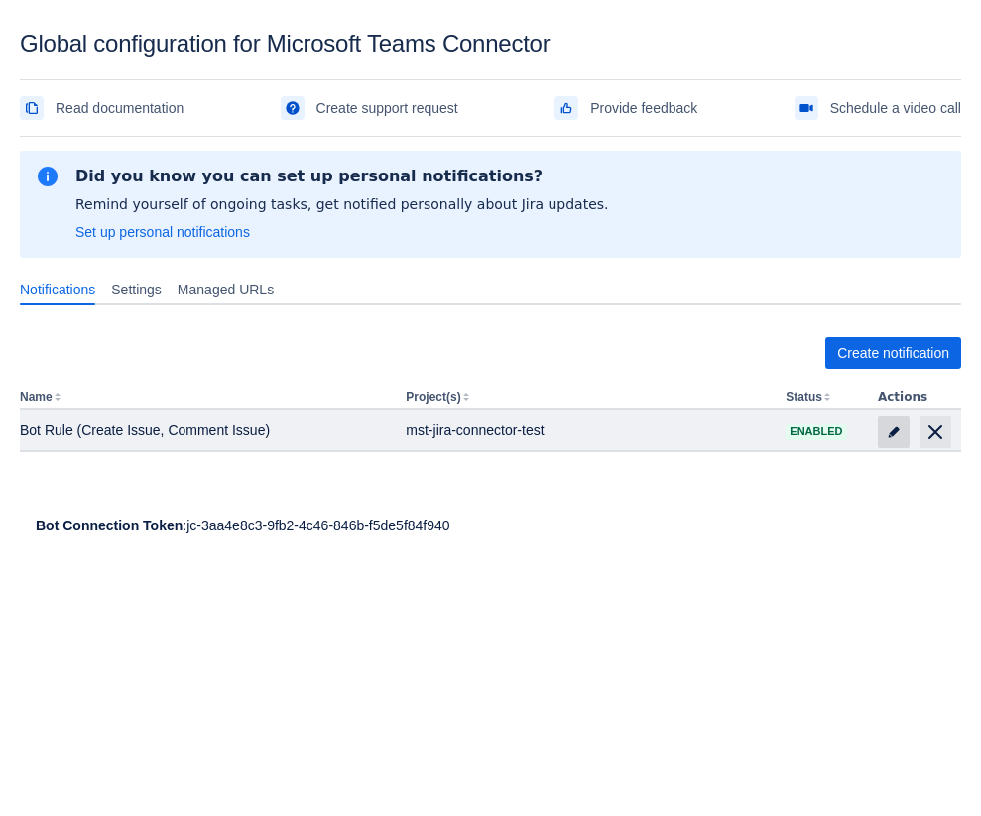
click at [884, 432] on span at bounding box center [893, 432] width 32 height 32
click at [886, 428] on span "edit" at bounding box center [893, 432] width 16 height 16
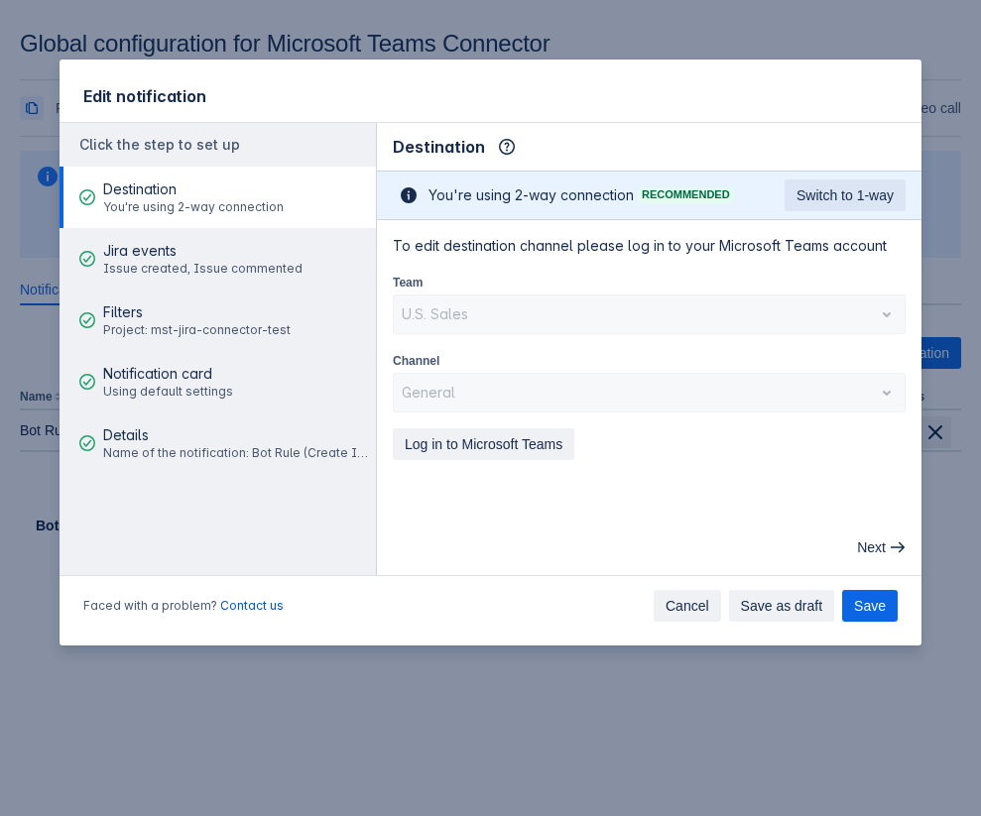
click at [675, 603] on span "Cancel" at bounding box center [687, 606] width 44 height 32
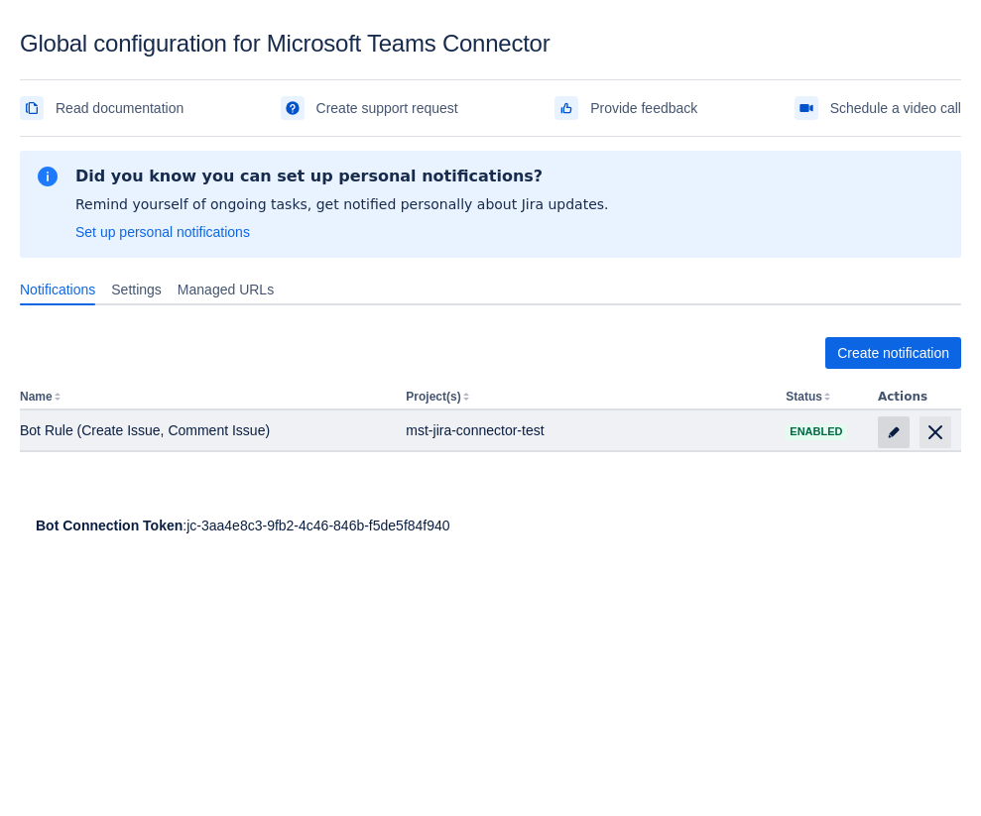
click at [896, 432] on span "edit" at bounding box center [893, 432] width 16 height 16
click at [880, 424] on span at bounding box center [893, 432] width 32 height 32
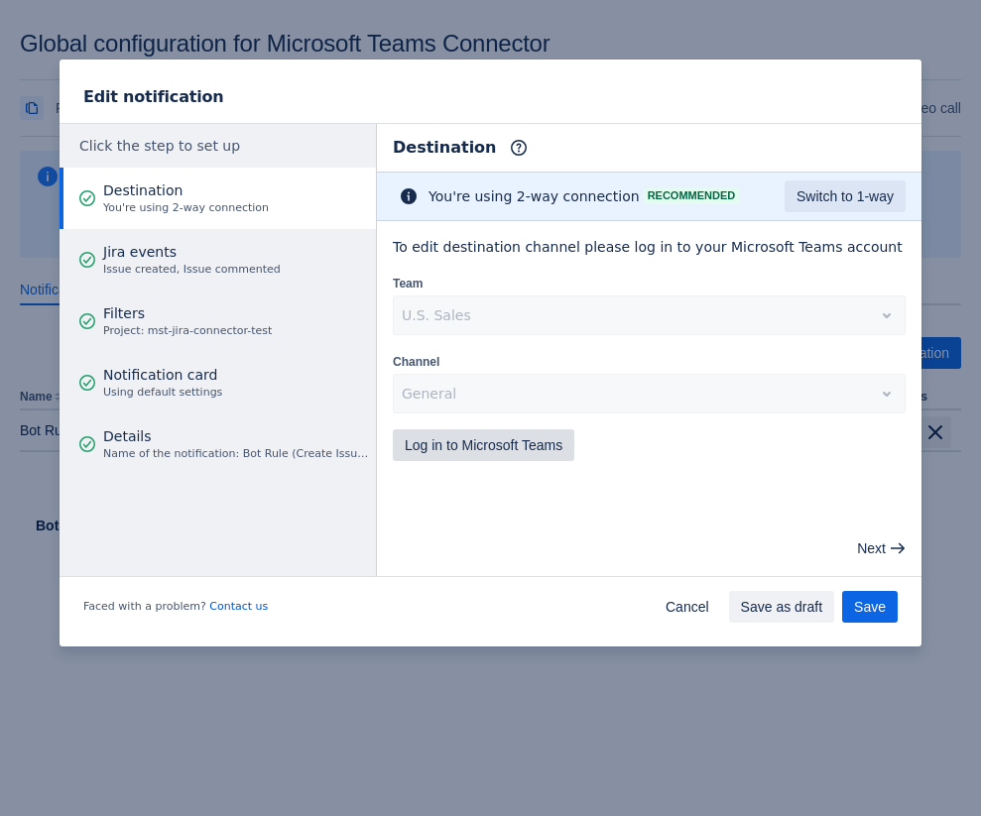
click at [505, 431] on span "Log in to Microsoft Teams" at bounding box center [484, 445] width 158 height 32
click at [681, 606] on span "Cancel" at bounding box center [687, 607] width 44 height 32
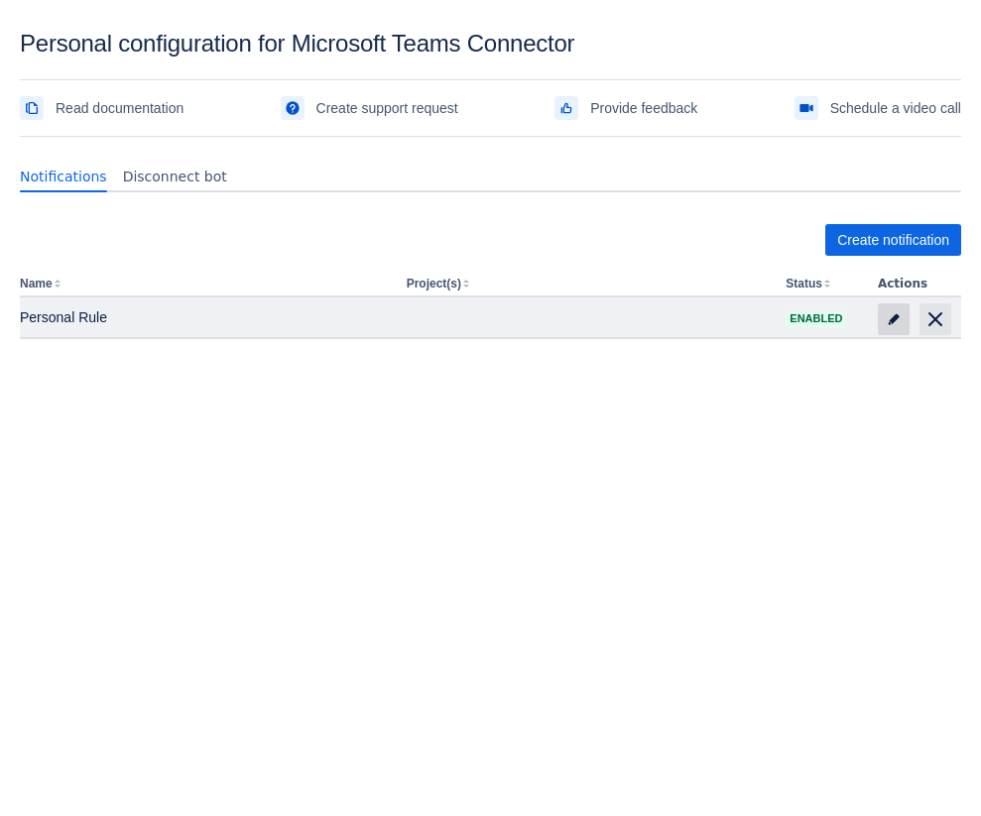
click at [889, 303] on span at bounding box center [893, 319] width 32 height 32
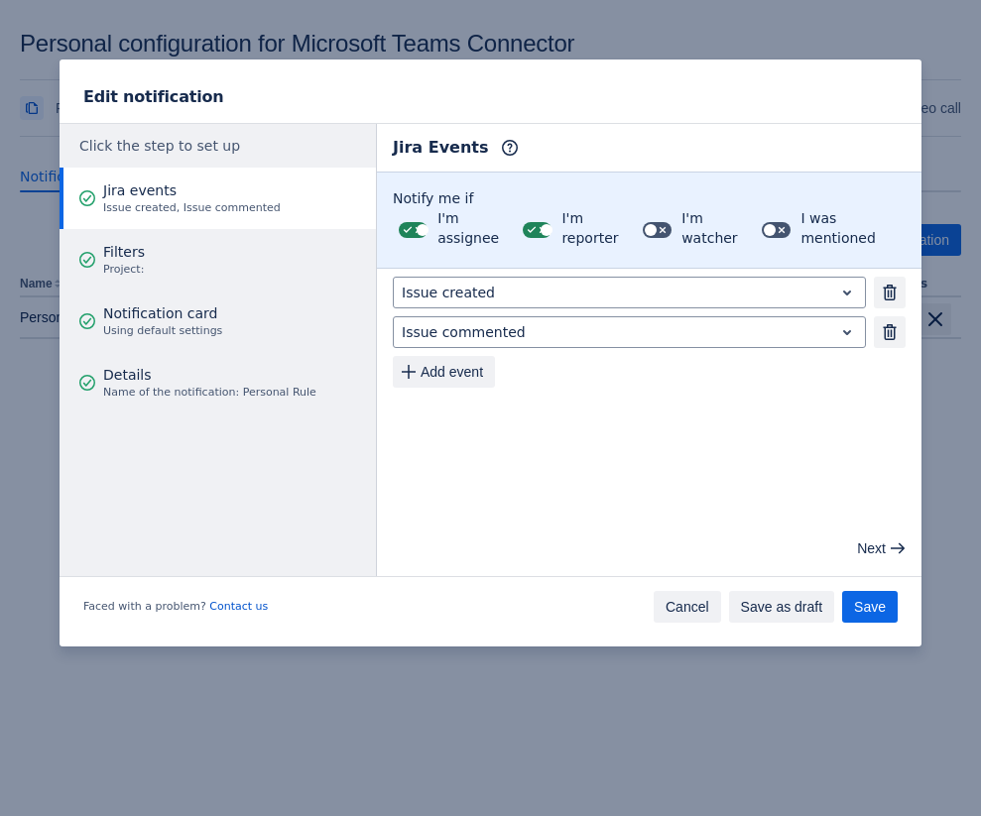
click at [678, 602] on span "Cancel" at bounding box center [687, 607] width 44 height 32
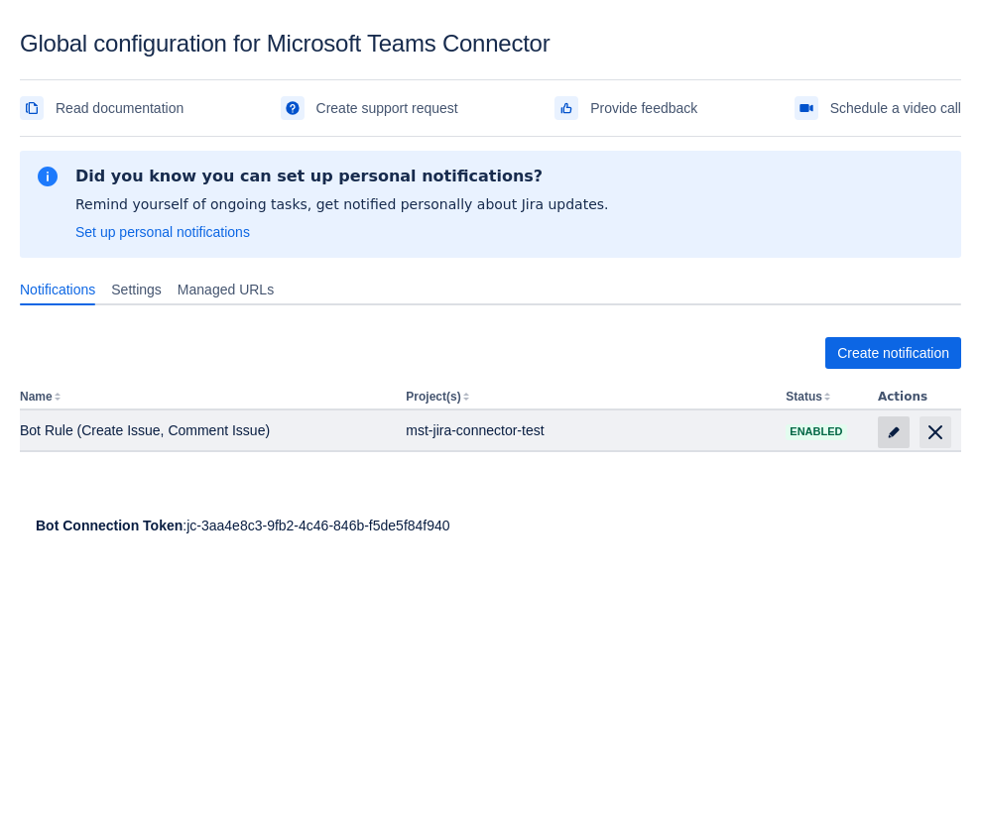
click at [889, 427] on span "edit" at bounding box center [893, 432] width 16 height 16
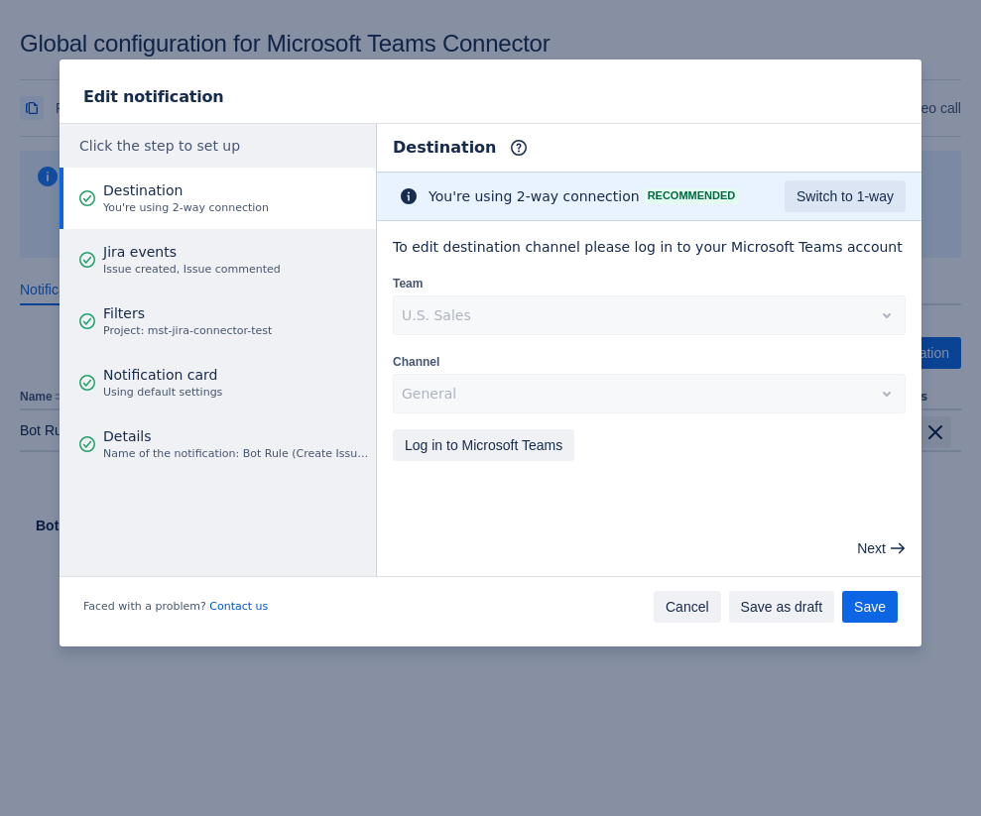
click at [681, 599] on span "Cancel" at bounding box center [687, 607] width 44 height 32
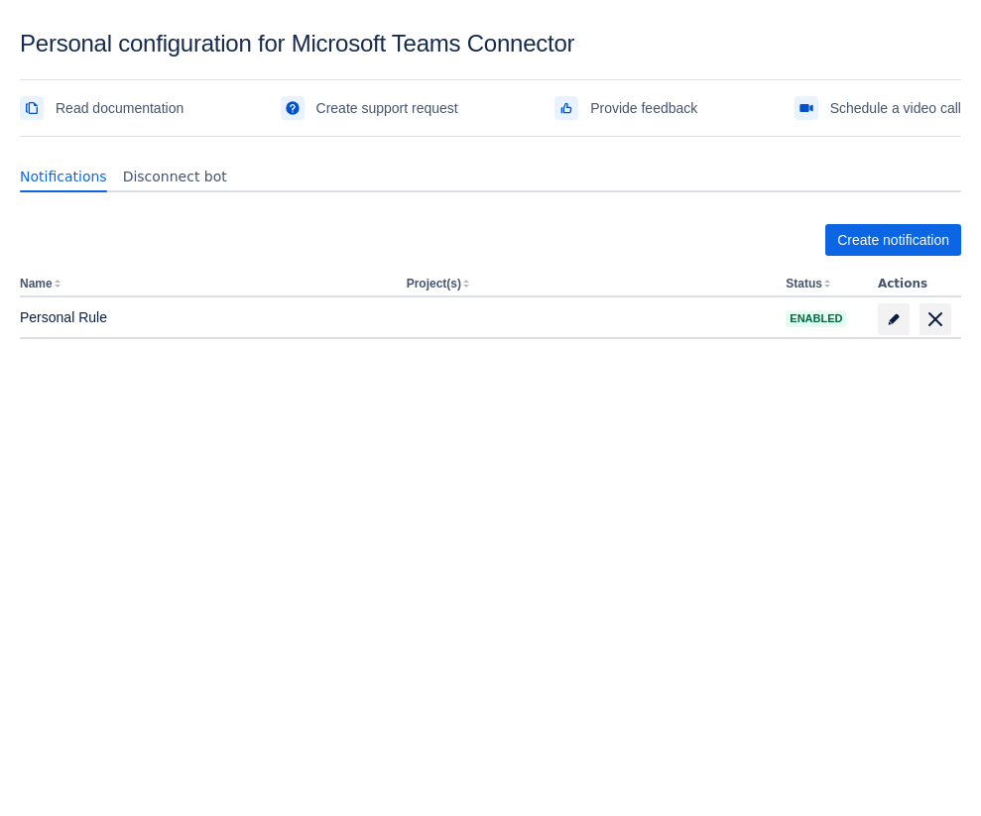
click at [602, 506] on body "Personal configuration for Microsoft Teams Connector Read documentation Create …" at bounding box center [490, 438] width 981 height 816
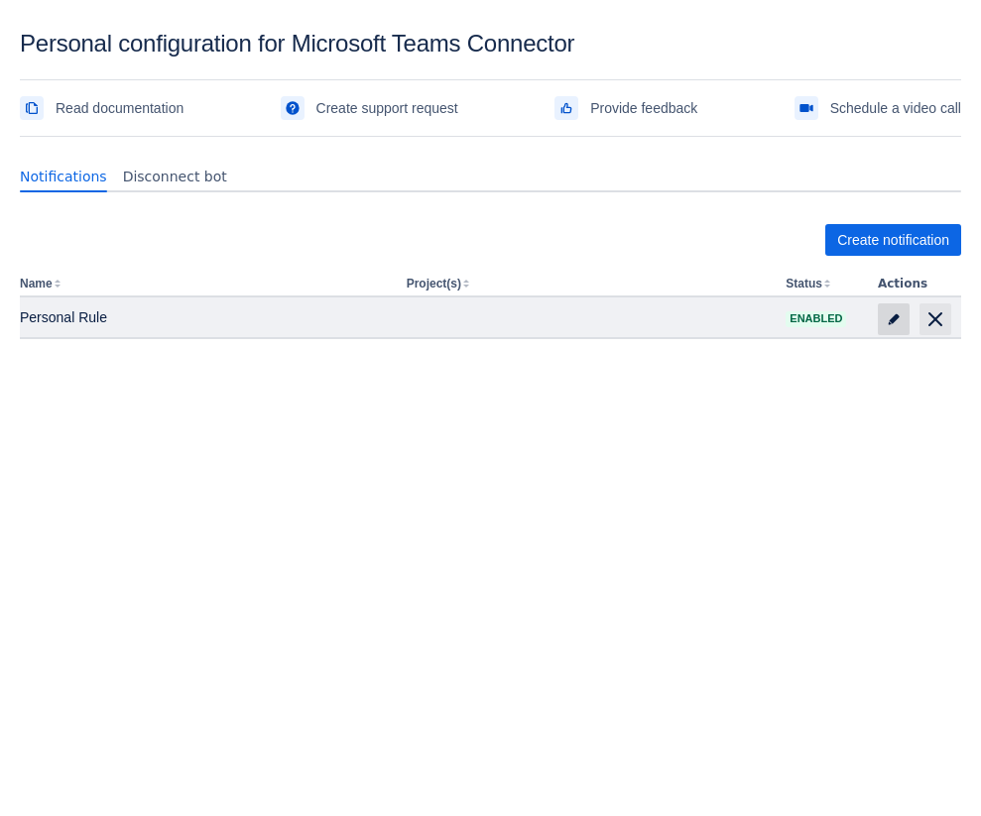
click at [880, 326] on span at bounding box center [893, 319] width 32 height 32
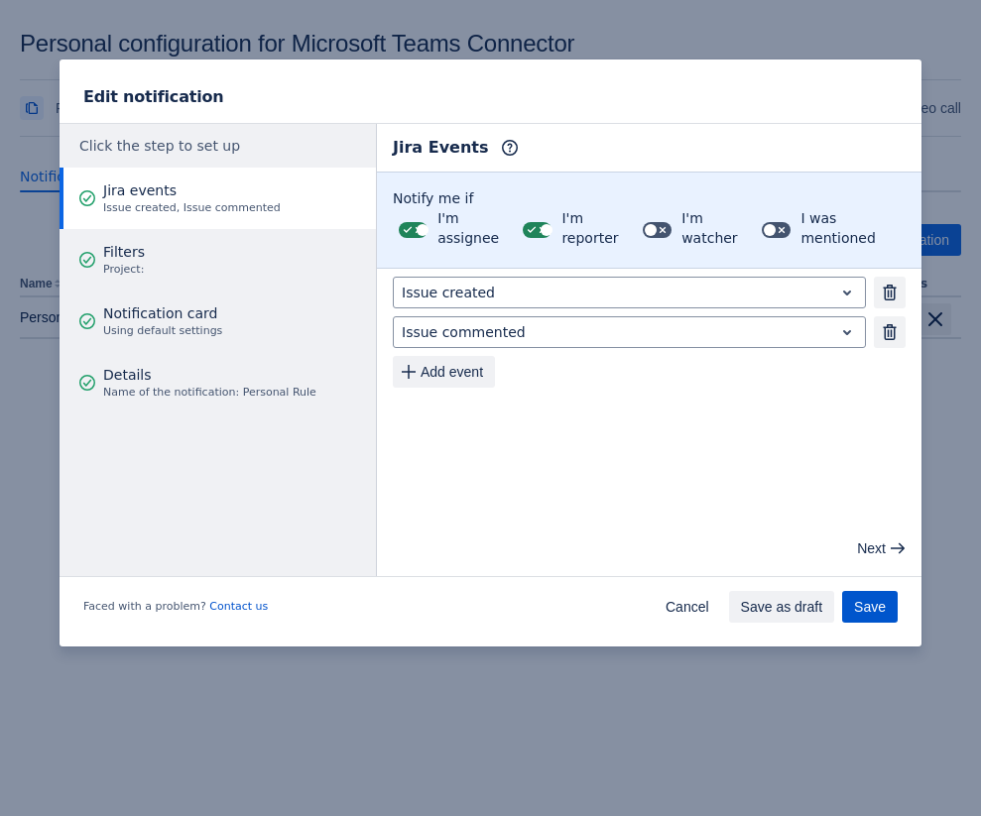
click at [854, 608] on span "Save" at bounding box center [870, 607] width 32 height 32
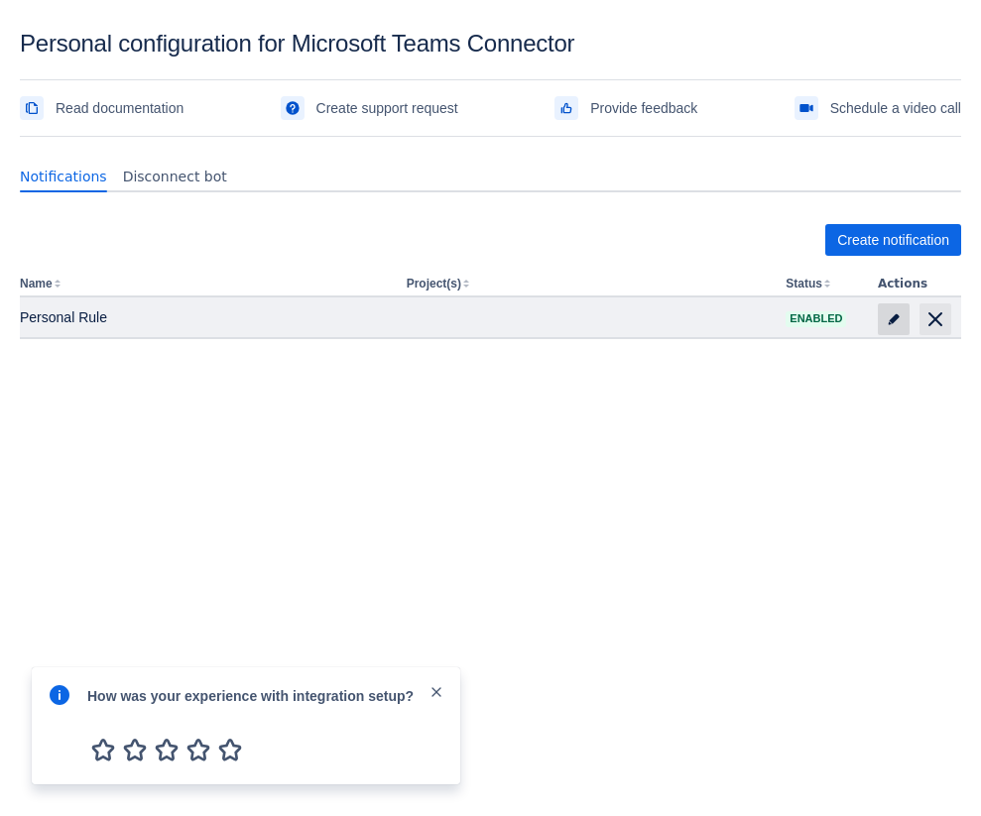
click at [892, 325] on span "edit" at bounding box center [893, 319] width 16 height 16
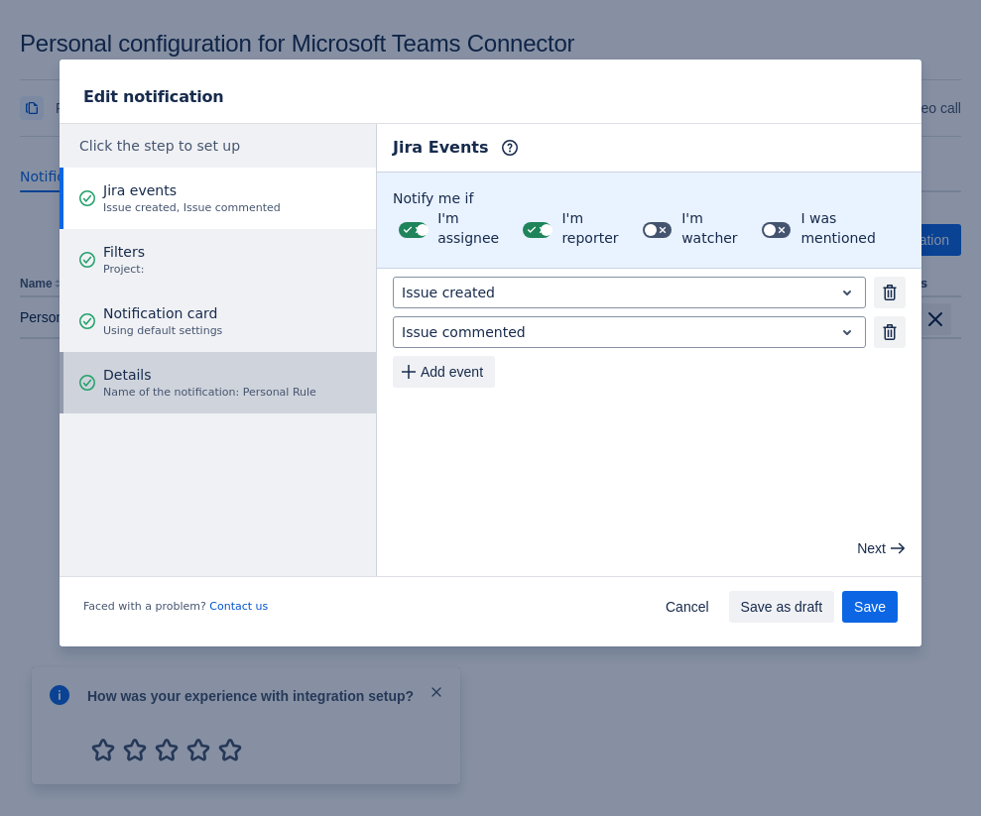
click at [238, 375] on span "Details" at bounding box center [209, 375] width 213 height 20
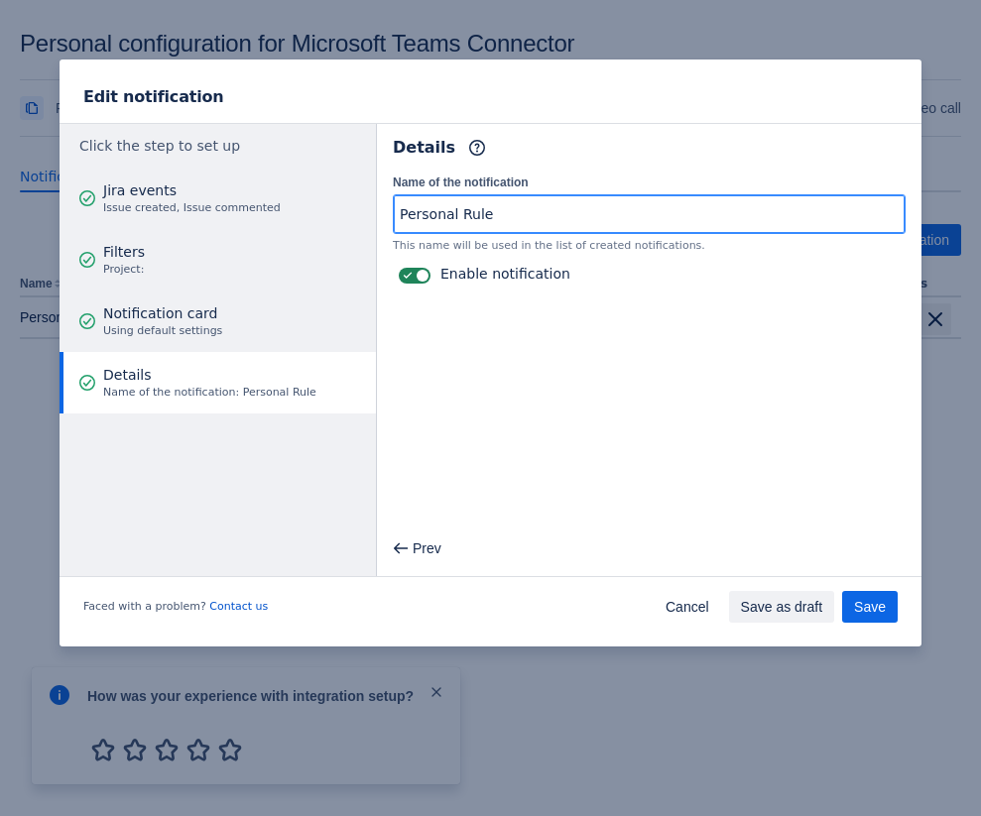
click at [496, 215] on input "Personal Rule" at bounding box center [649, 214] width 511 height 36
type input "Personal Rule 2"
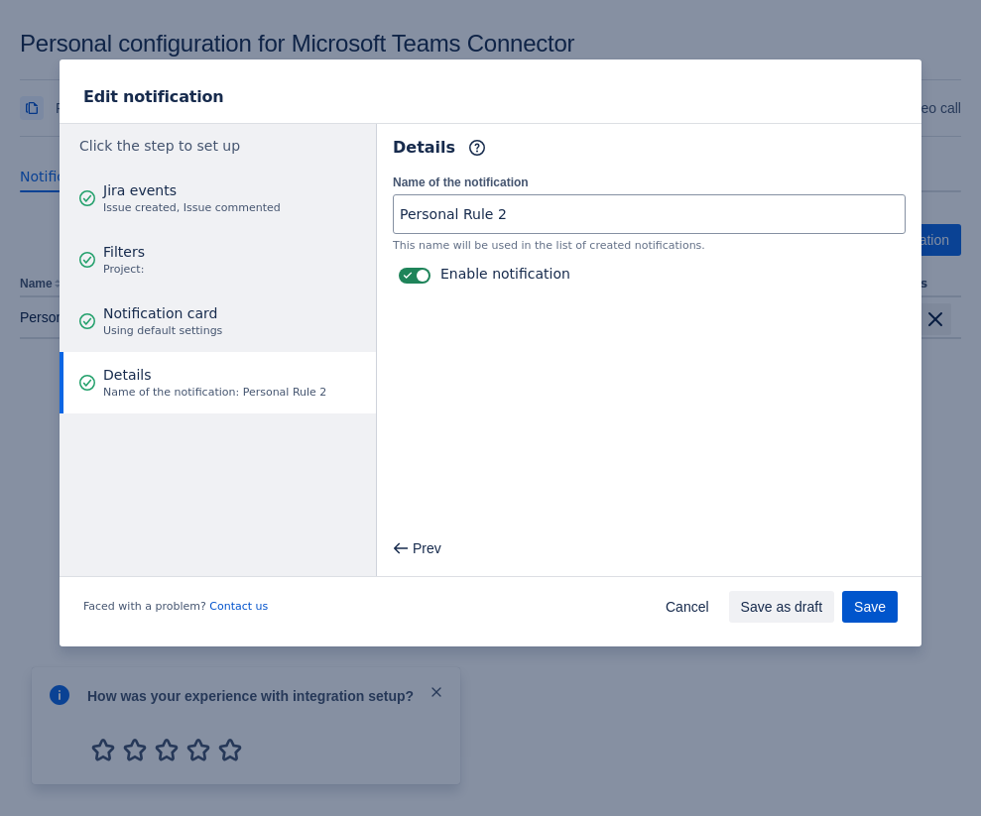
click at [874, 614] on span "Save" at bounding box center [870, 607] width 32 height 32
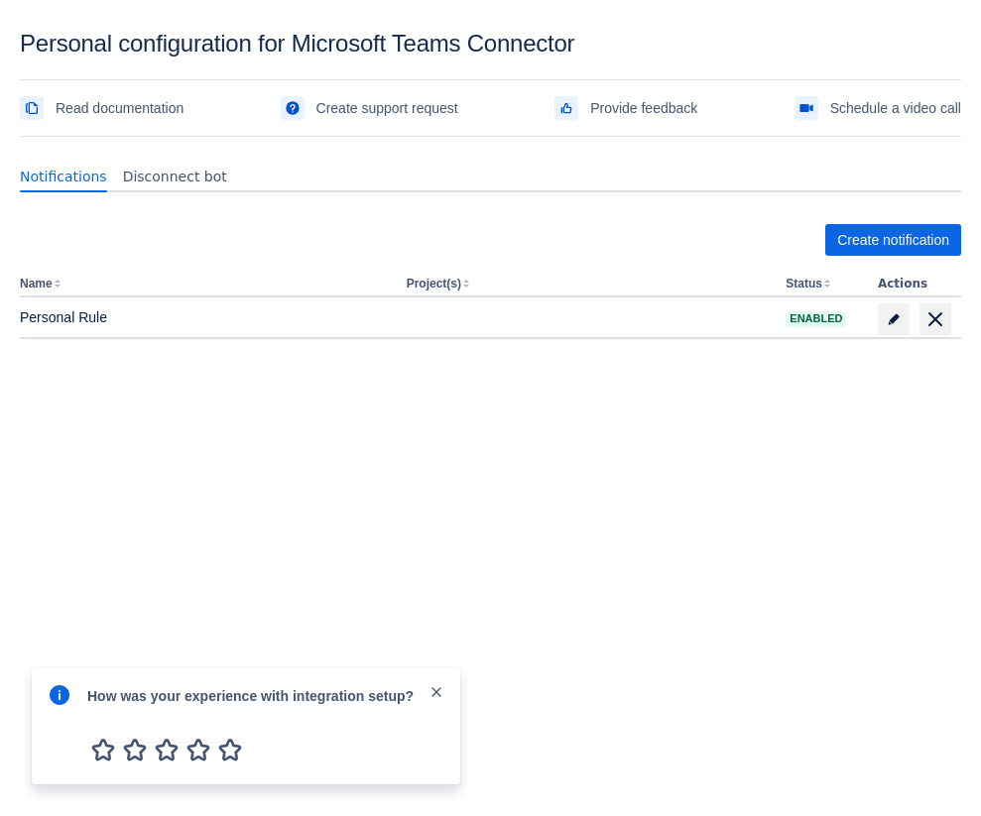
click at [435, 689] on span "close" at bounding box center [436, 692] width 16 height 16
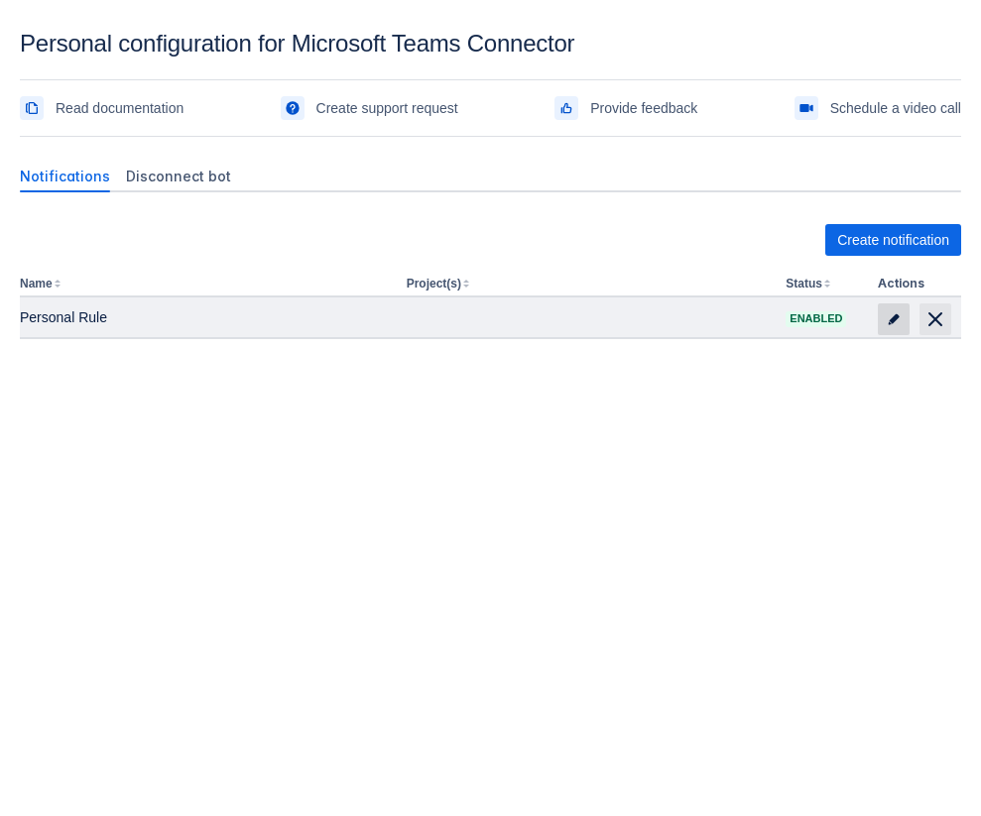
click at [900, 322] on span "edit" at bounding box center [893, 319] width 16 height 16
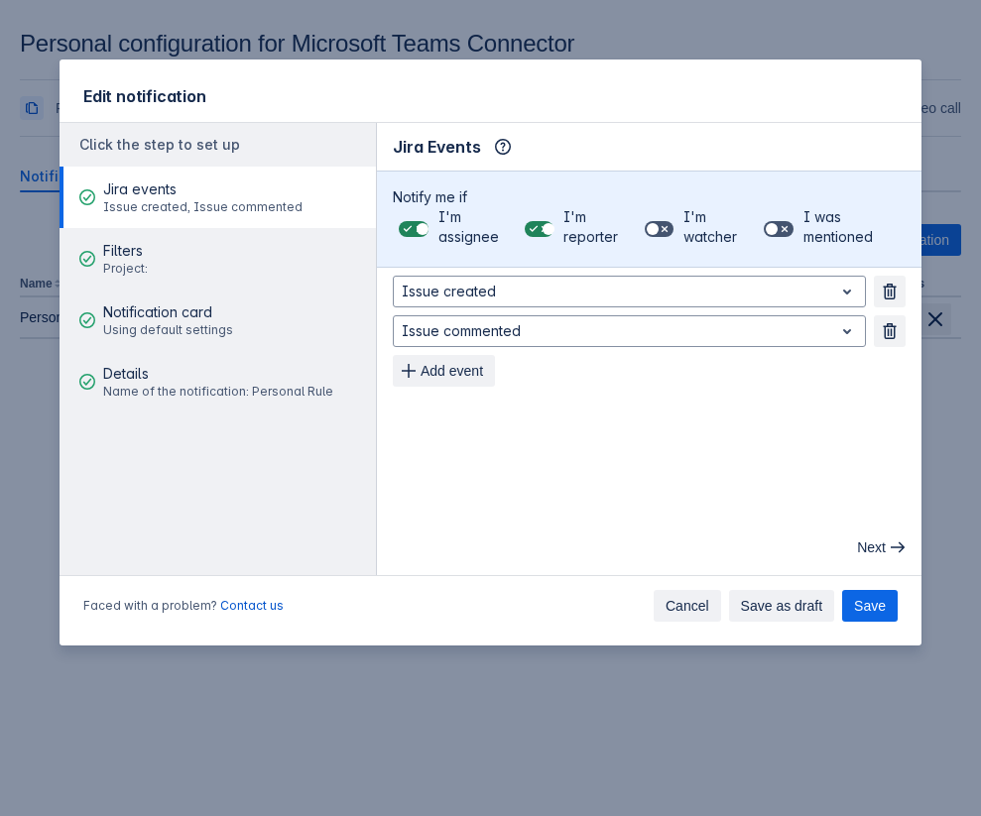
click at [670, 598] on span "Cancel" at bounding box center [687, 606] width 44 height 32
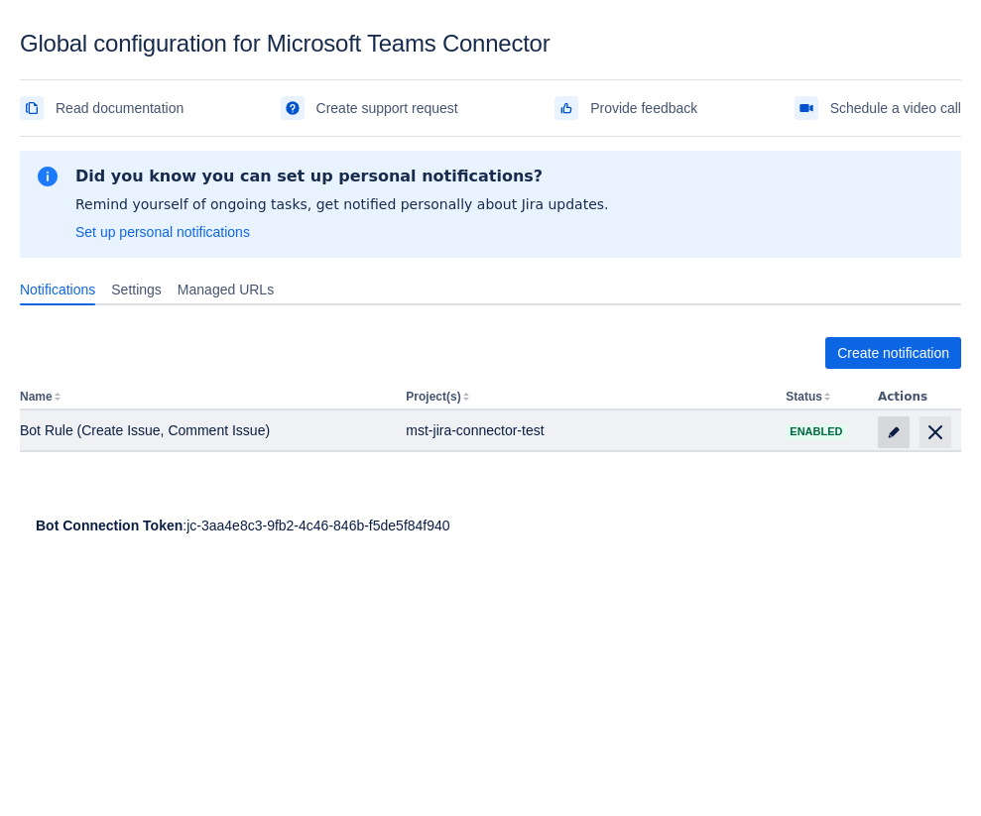
click at [889, 435] on span "edit" at bounding box center [893, 432] width 16 height 16
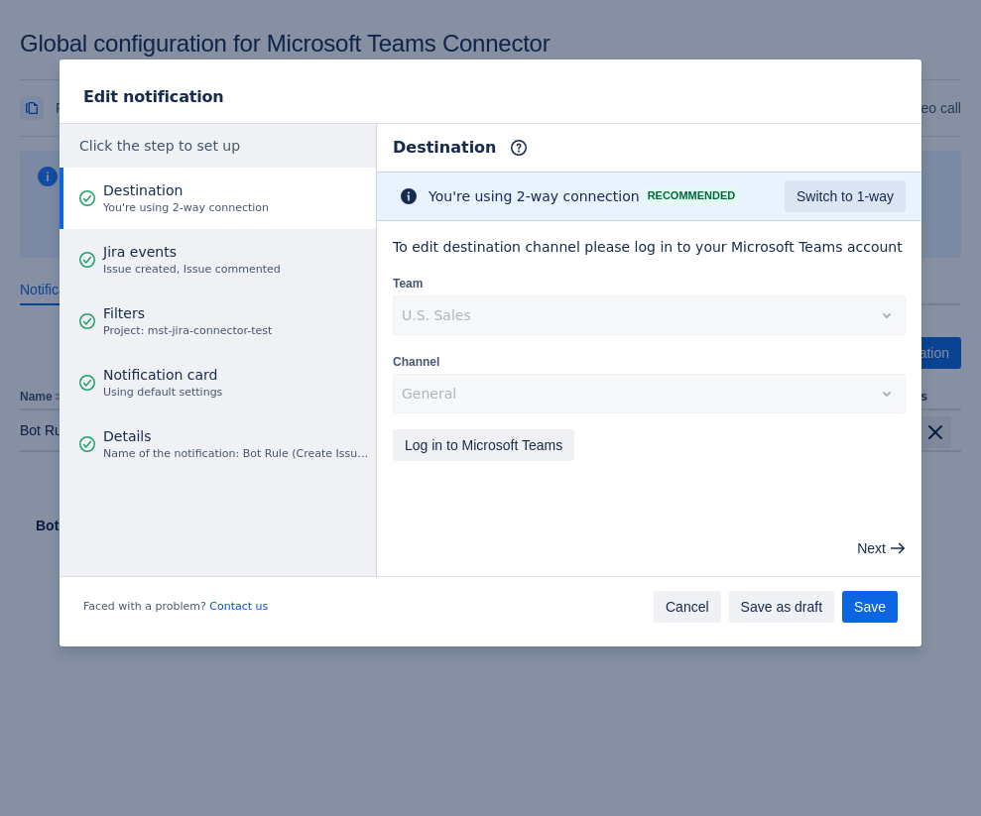
click at [665, 596] on span "Cancel" at bounding box center [687, 607] width 44 height 32
